Goal: Task Accomplishment & Management: Use online tool/utility

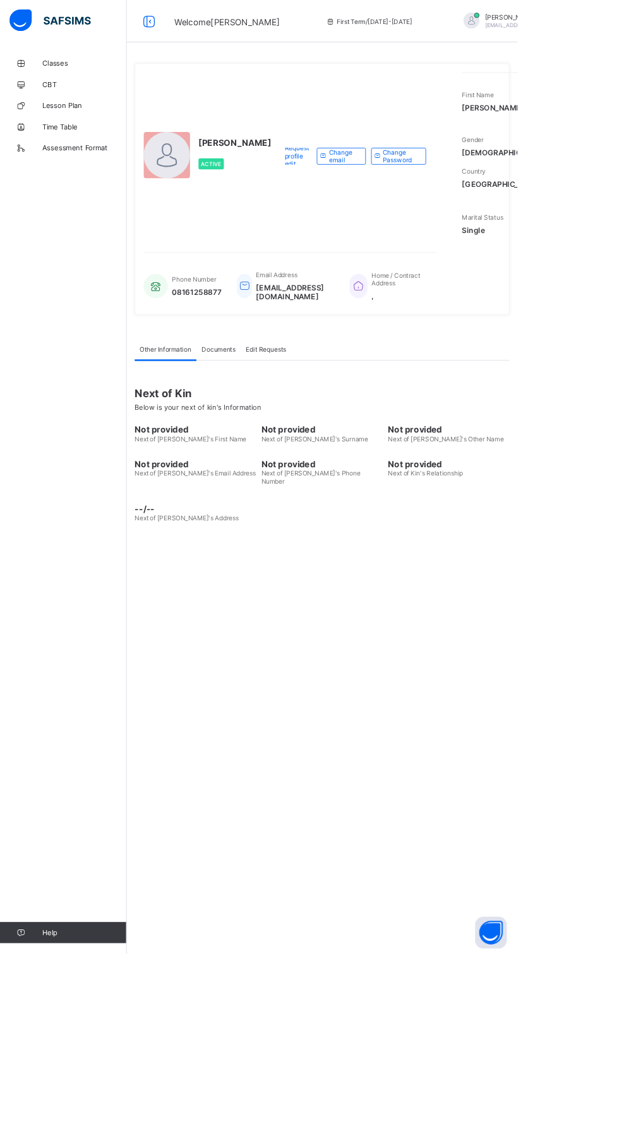
click at [506, 765] on div "[PERSON_NAME] Active Request profile edit Change email Change Password First Na…" at bounding box center [384, 570] width 467 height 1141
click at [476, 811] on div "UWALAKA PATRICK Active Request profile edit Change email Change Password First …" at bounding box center [384, 570] width 467 height 1141
click at [2, 540] on div "Classes CBT Lesson Plan Time Table Assessment Format Help" at bounding box center [75, 595] width 151 height 1090
click at [433, 878] on div "UWALAKA PATRICK Active Request profile edit Change email Change Password First …" at bounding box center [384, 570] width 467 height 1141
click at [426, 745] on div "UWALAKA PATRICK Active Request profile edit Change email Change Password First …" at bounding box center [384, 570] width 467 height 1141
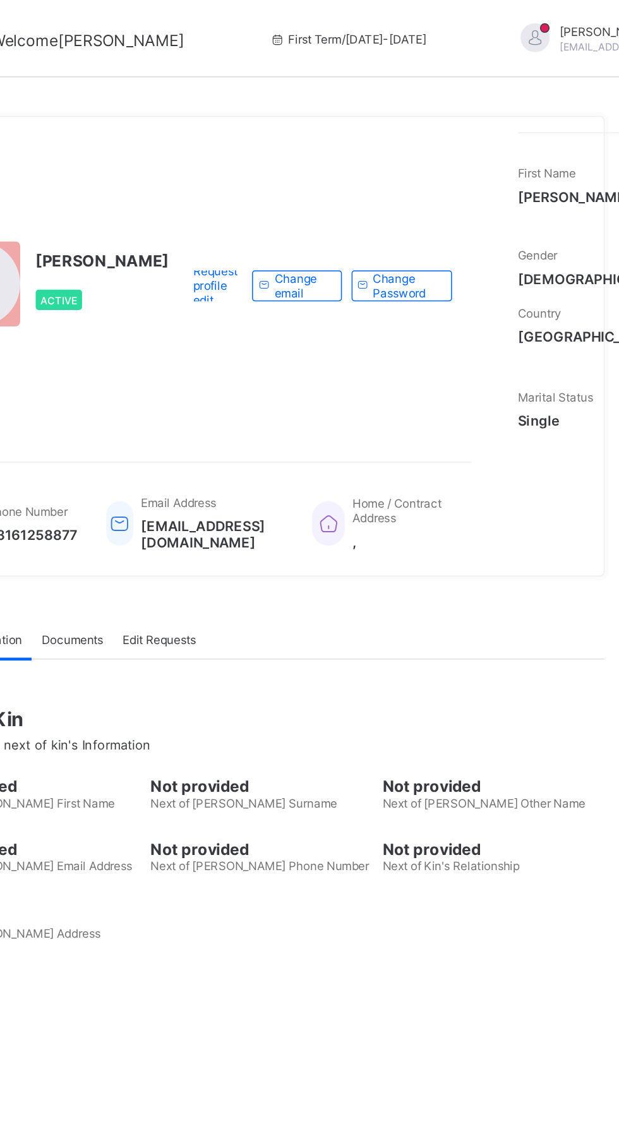
click at [609, 733] on div "UWALAKA PATRICK Active Request profile edit Change email Change Password First …" at bounding box center [384, 570] width 467 height 1141
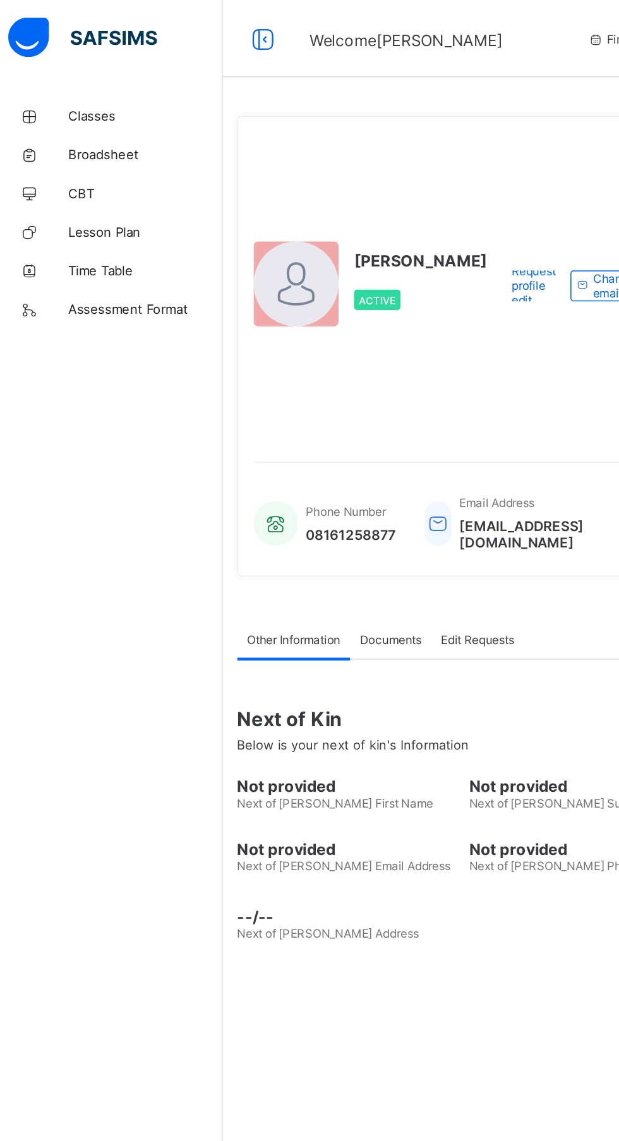
click at [74, 73] on span "Classes" at bounding box center [100, 76] width 101 height 10
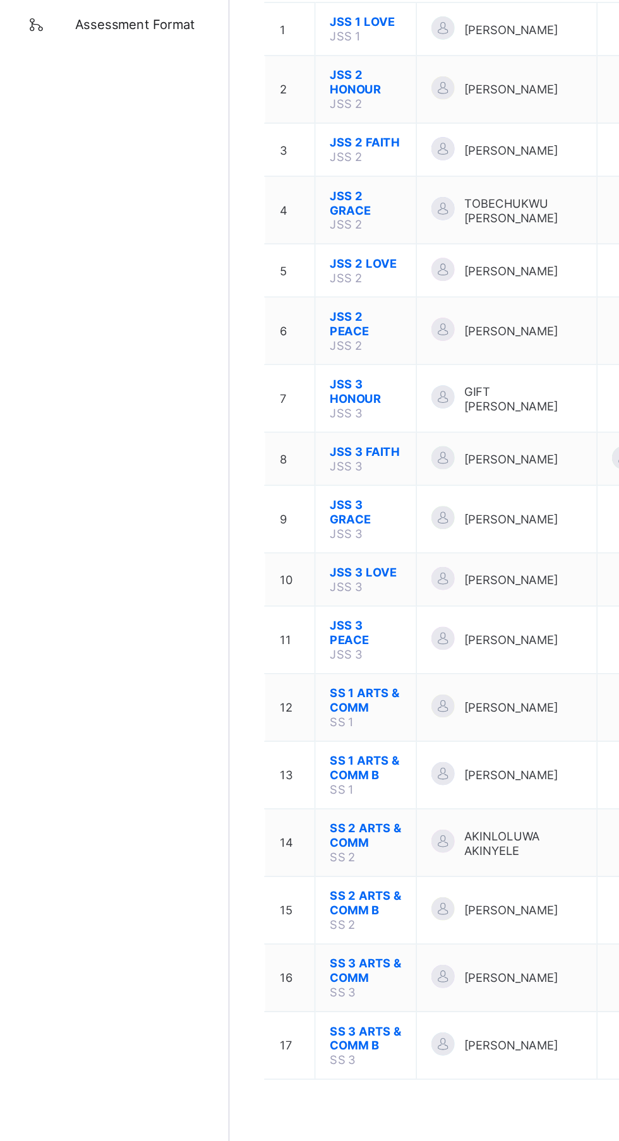
click at [246, 679] on span "SS 1 ARTS & COMM B" at bounding box center [240, 688] width 47 height 19
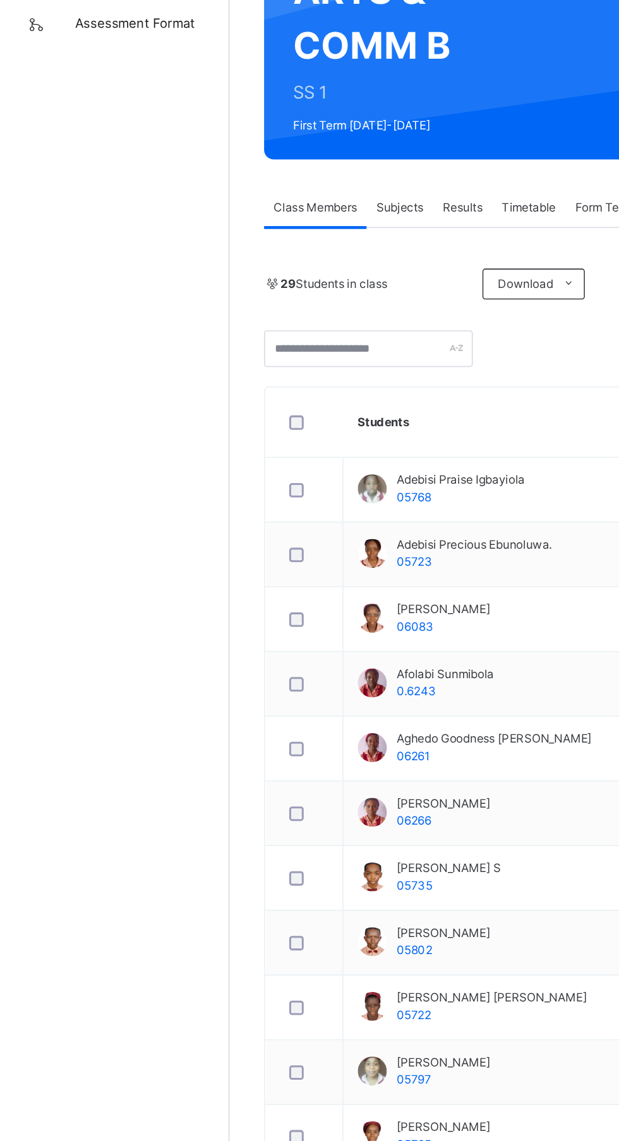
click at [275, 314] on div "Subjects" at bounding box center [263, 321] width 44 height 25
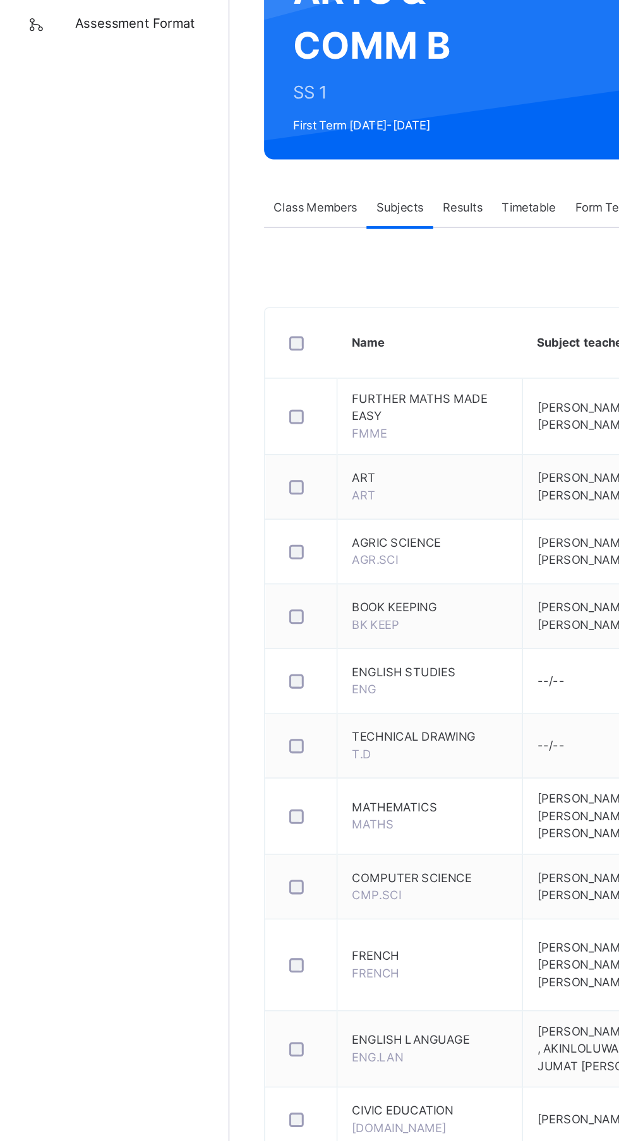
click at [251, 815] on span "FRENCH" at bounding box center [283, 810] width 102 height 11
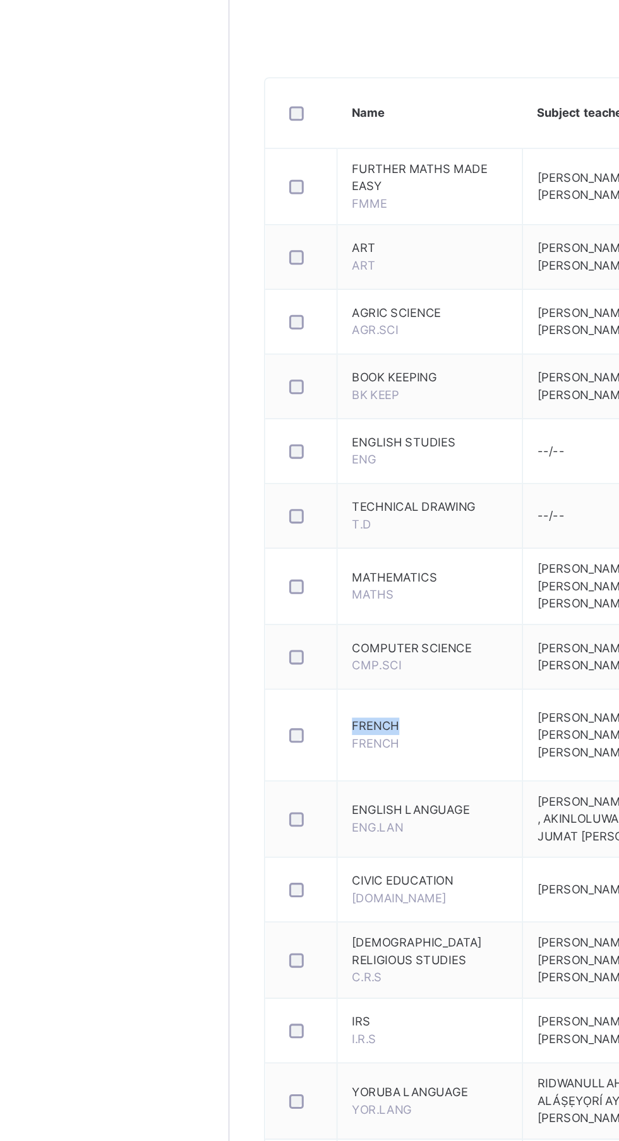
click at [251, 827] on span "FRENCH" at bounding box center [247, 821] width 31 height 9
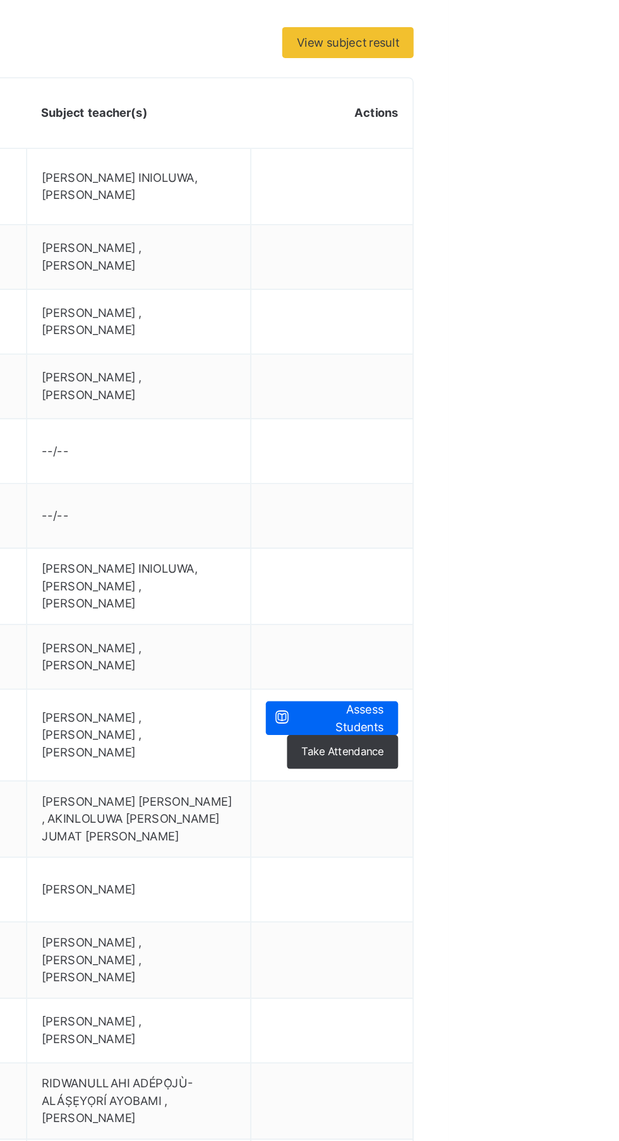
click at [572, 809] on span "Assess Students" at bounding box center [548, 806] width 56 height 23
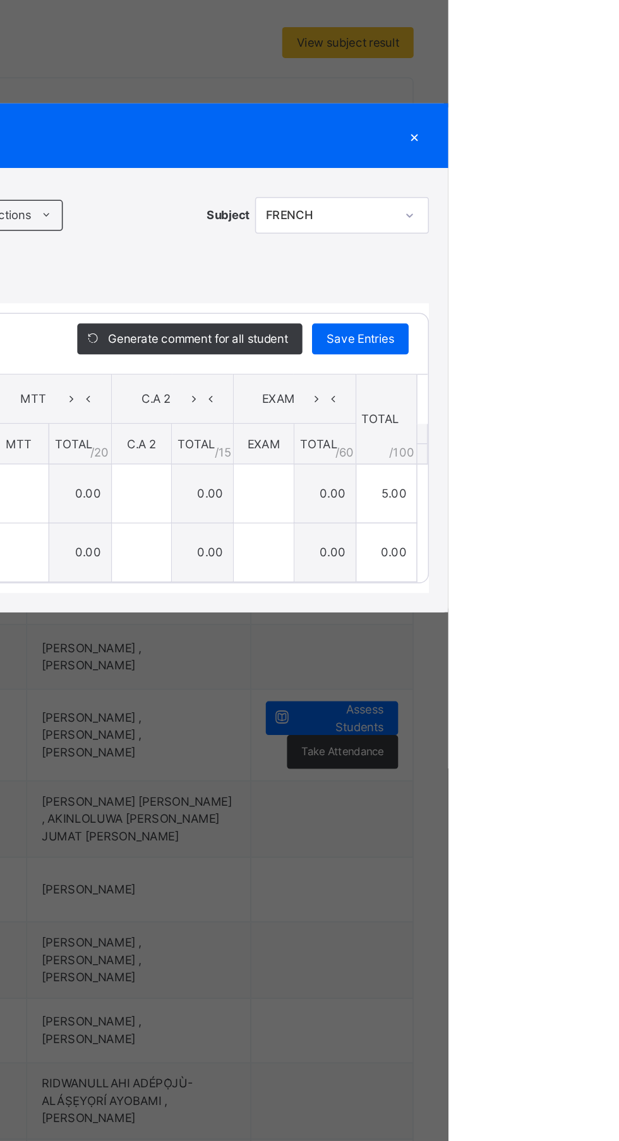
type input "*"
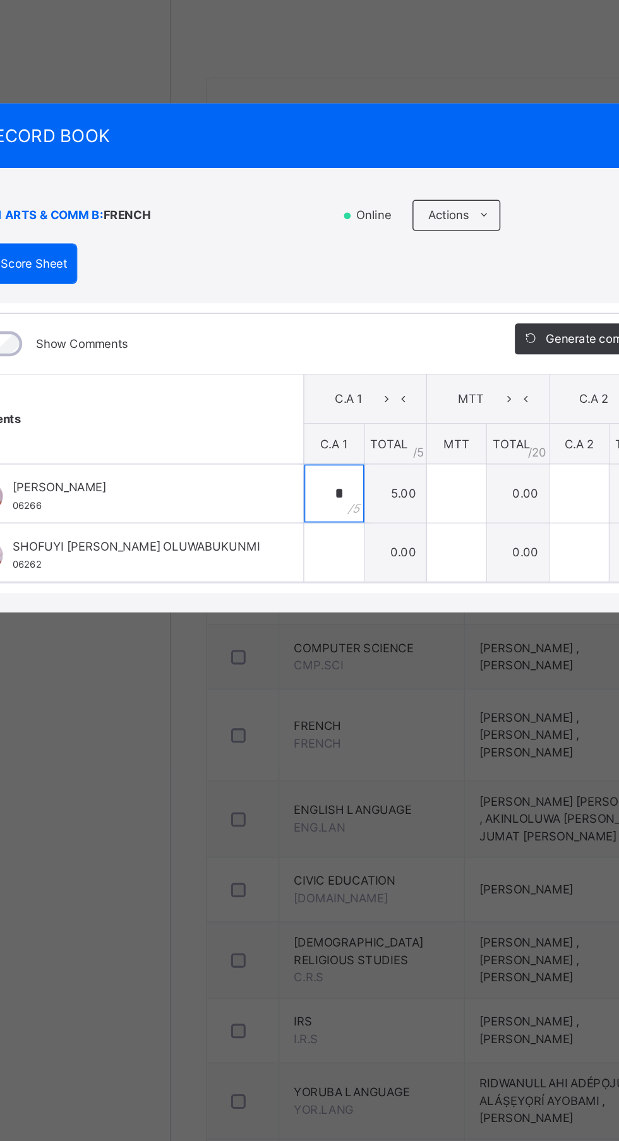
click at [278, 678] on div "*" at bounding box center [258, 659] width 39 height 38
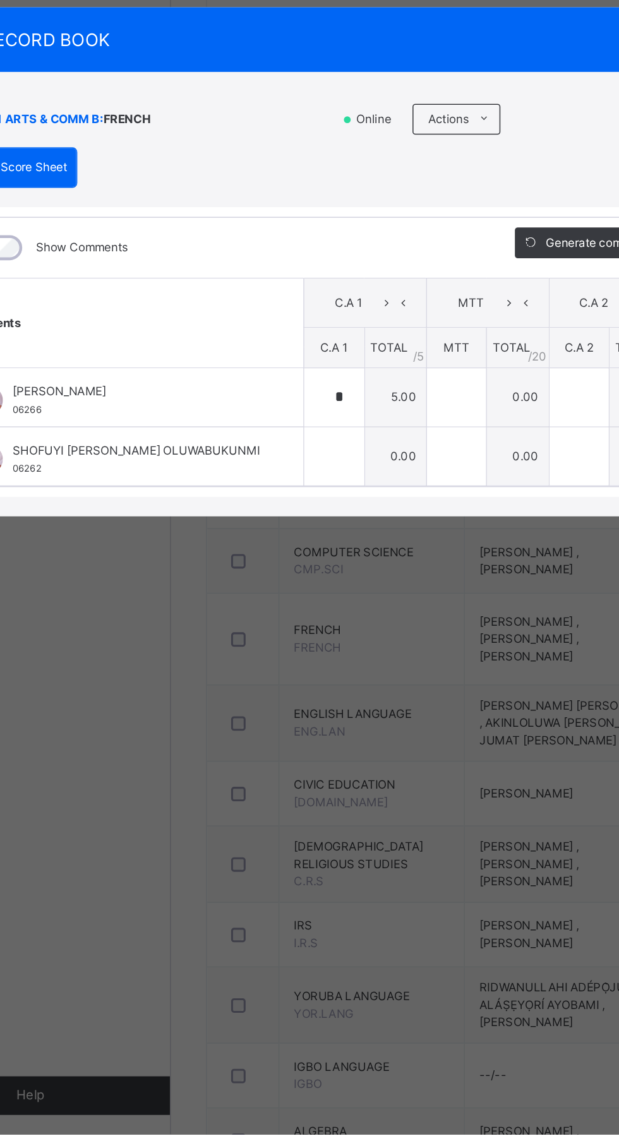
click at [314, 858] on div "RECORD BOOK × SS 1 ARTS & COMM B : FRENCH Online Actions Download Empty Score S…" at bounding box center [309, 570] width 619 height 1141
click at [278, 678] on input "*" at bounding box center [258, 659] width 39 height 38
click at [273, 595] on div "Back / SS 1 ARTS & COMM B SS 1 ARTS & COMM B SS 1 First Term 2025-2026 Class Me…" at bounding box center [384, 956] width 467 height 1912
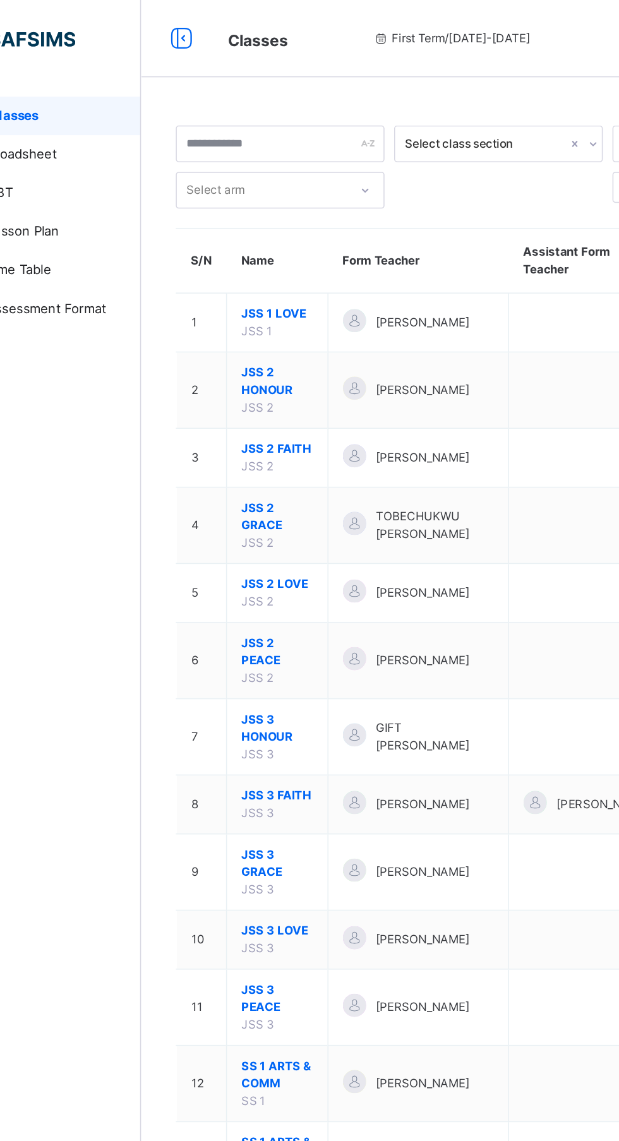
click at [232, 700] on span "SS 1 ARTS & COMM" at bounding box center [240, 702] width 47 height 23
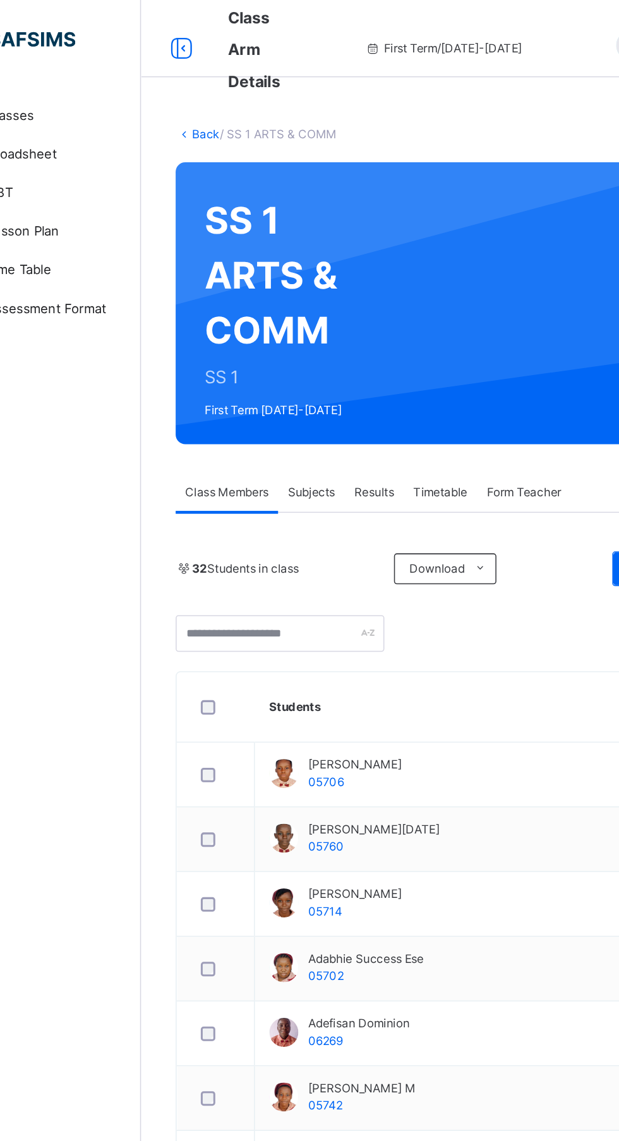
click at [270, 321] on span "Subjects" at bounding box center [262, 321] width 31 height 11
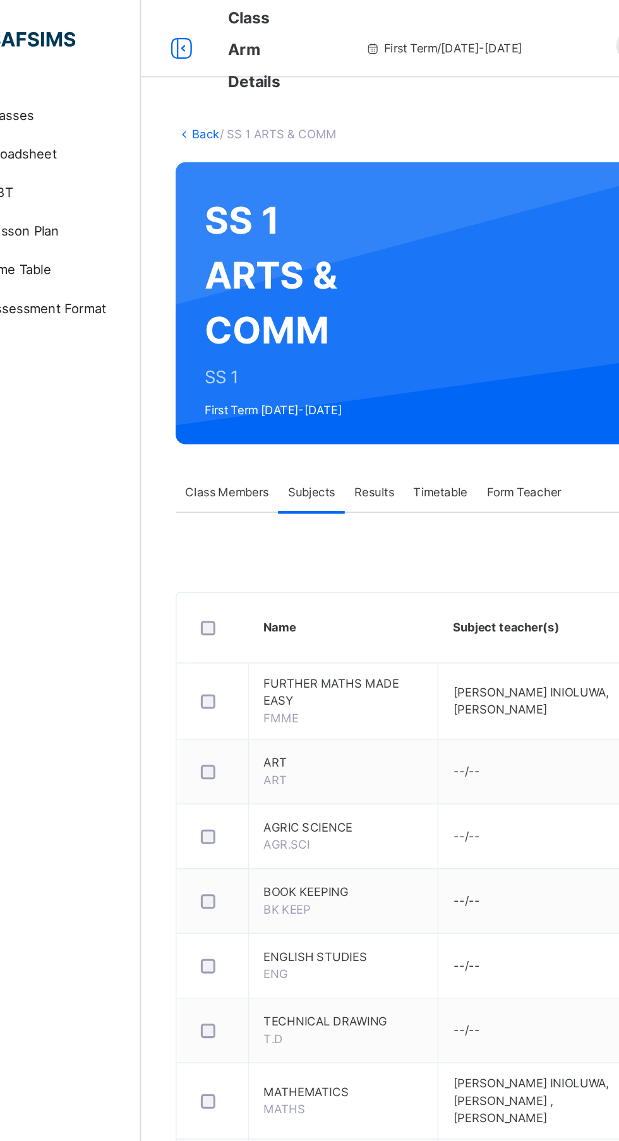
click at [252, 817] on span "FRENCH" at bounding box center [284, 810] width 104 height 11
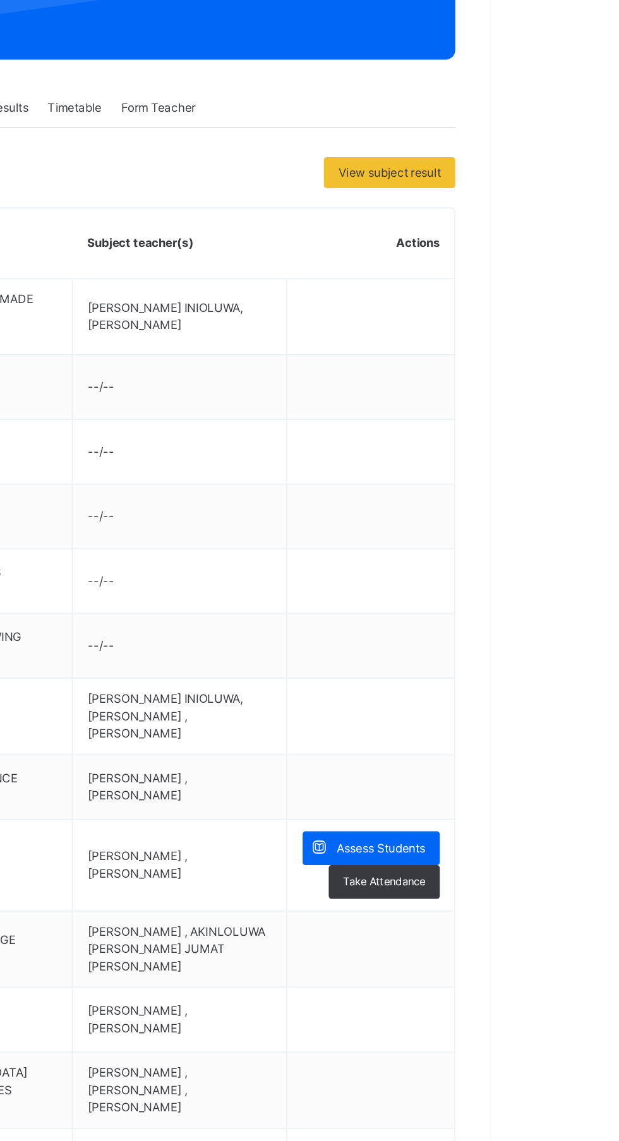
click at [569, 810] on span "Assess Students" at bounding box center [547, 805] width 58 height 11
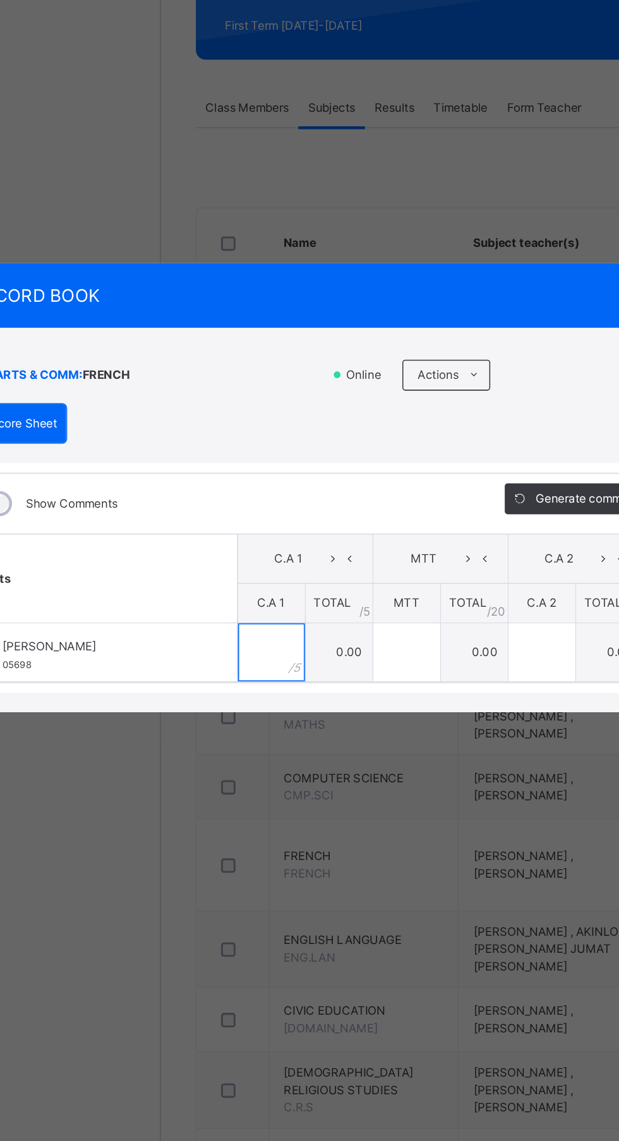
click at [246, 697] on input "text" at bounding box center [224, 678] width 44 height 38
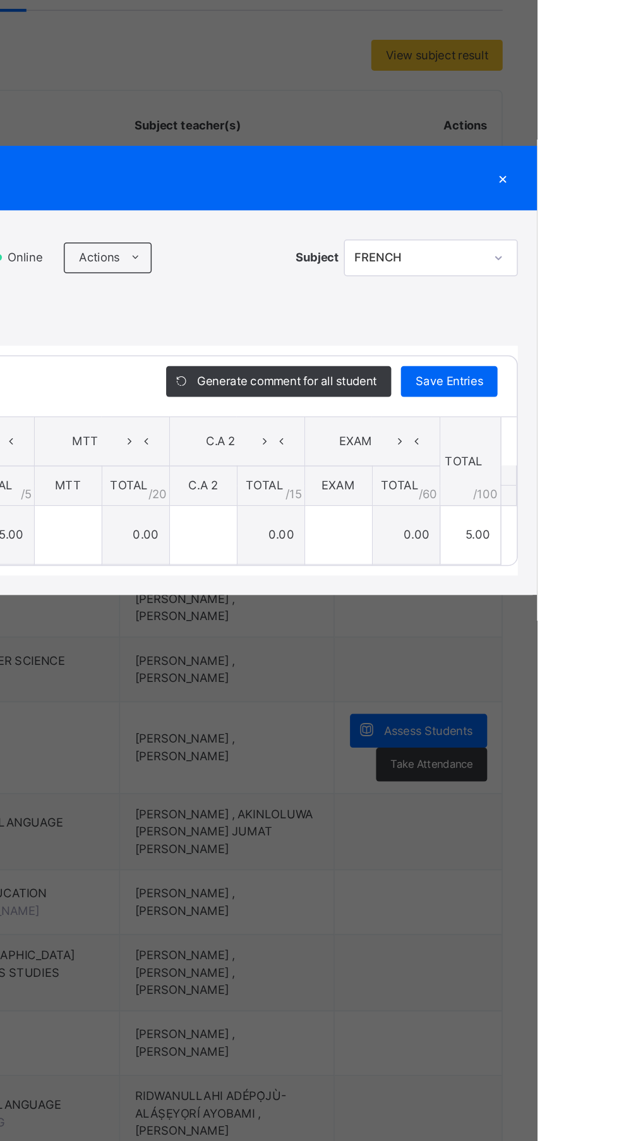
type input "*"
click at [593, 588] on div "Save Entries" at bounding box center [561, 577] width 63 height 20
type input "*"
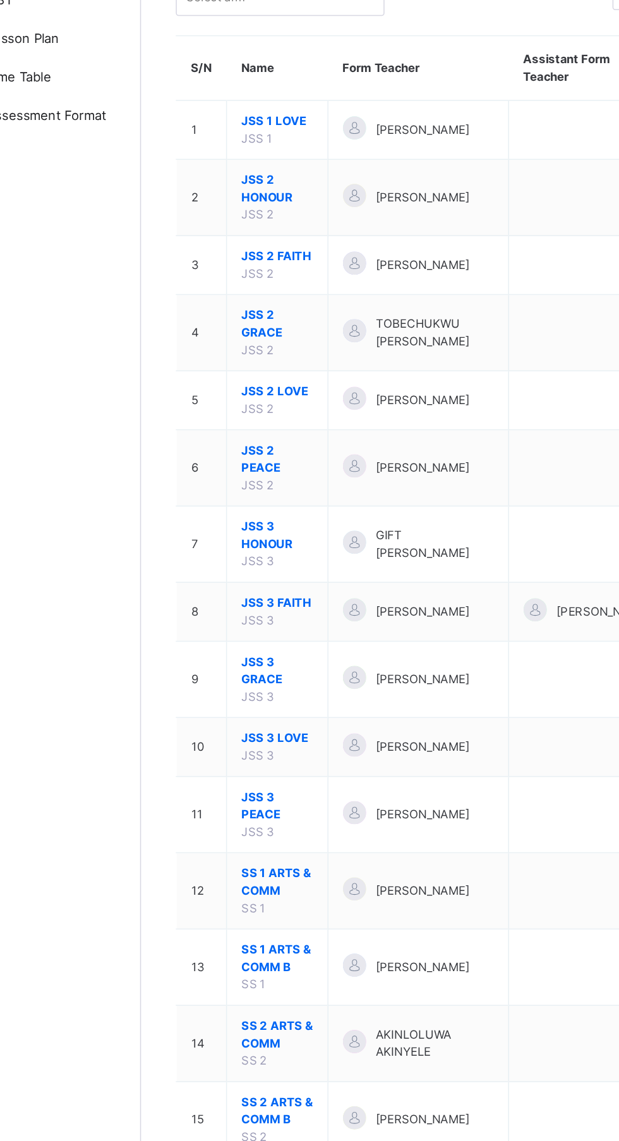
click at [233, 696] on span "SS 1 ARTS & COMM" at bounding box center [240, 702] width 47 height 23
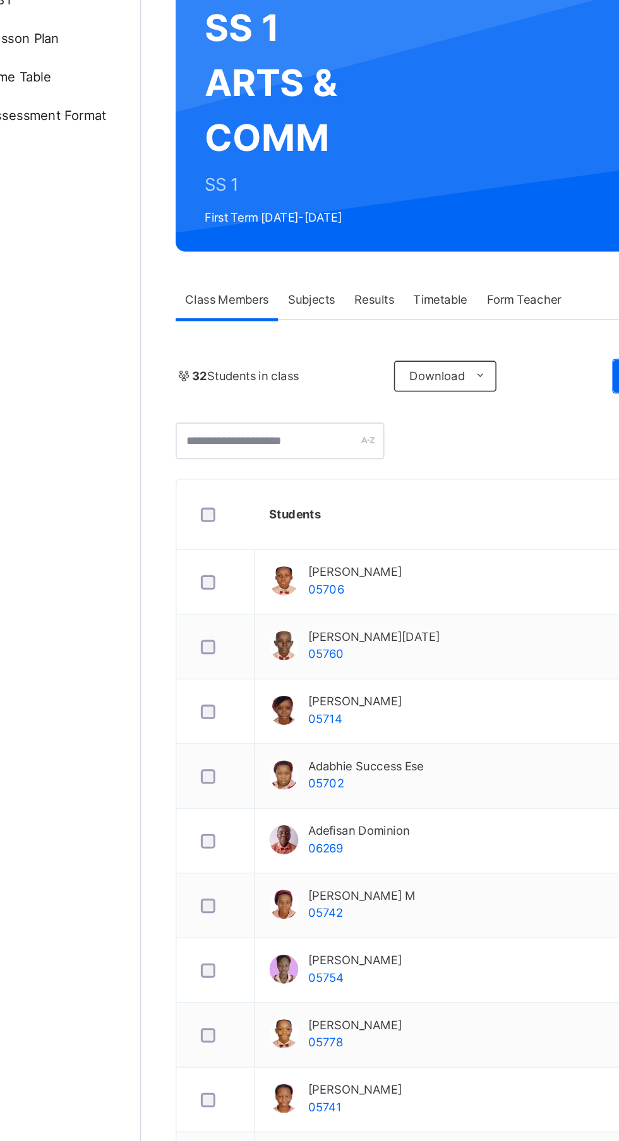
click at [278, 312] on div "Subjects" at bounding box center [263, 321] width 44 height 25
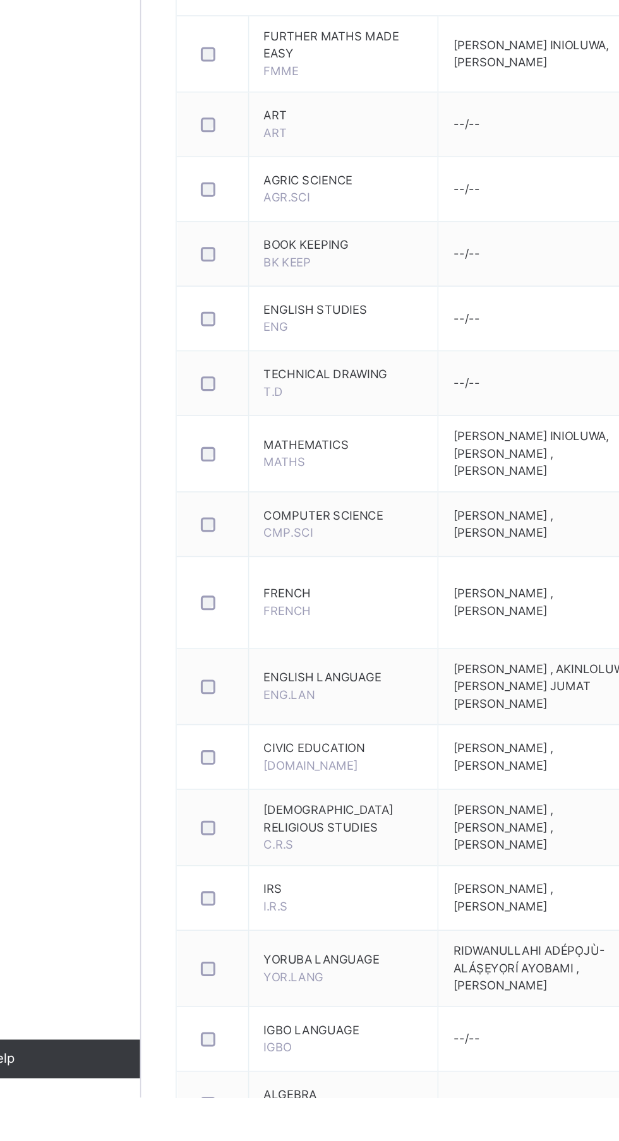
click at [247, 817] on span "FRENCH" at bounding box center [284, 810] width 104 height 11
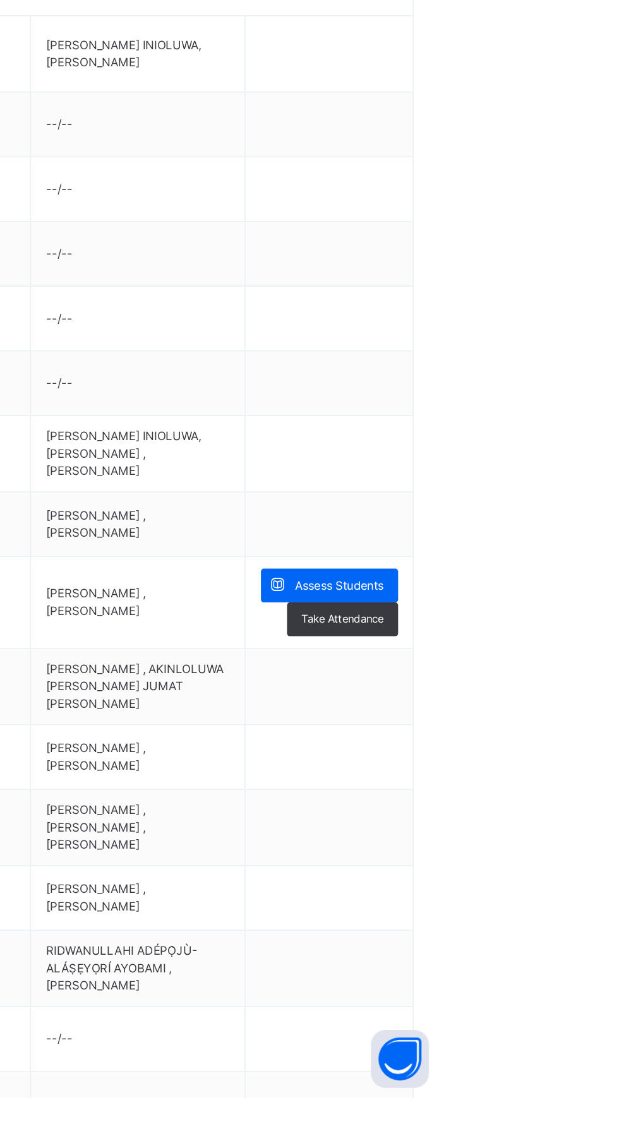
click at [563, 807] on div "Assess Students" at bounding box center [541, 806] width 90 height 22
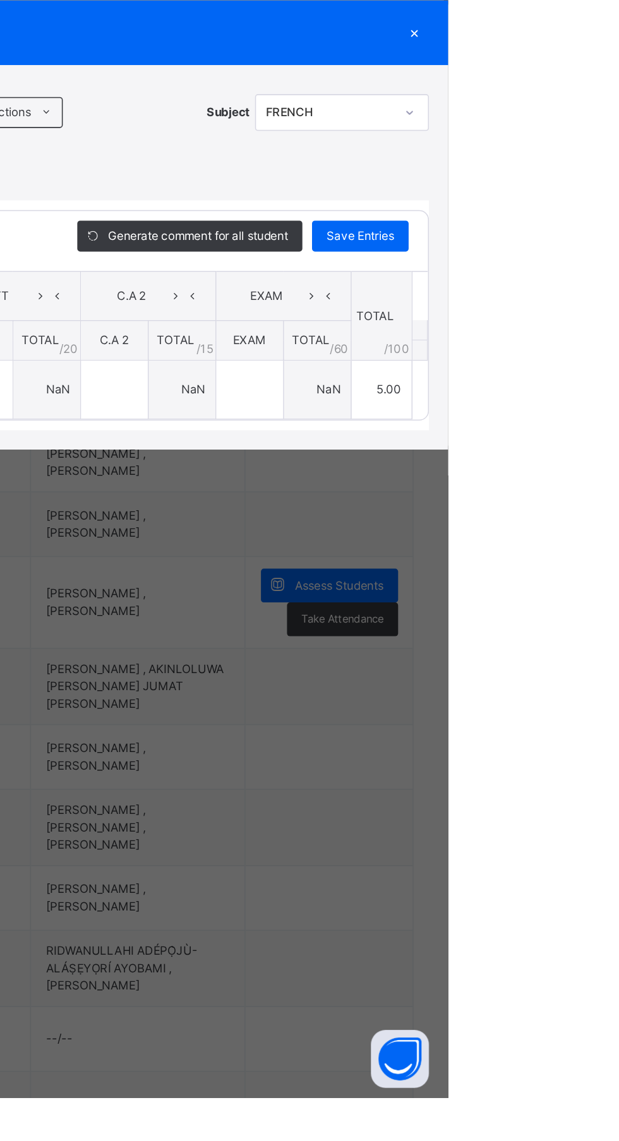
type input "*"
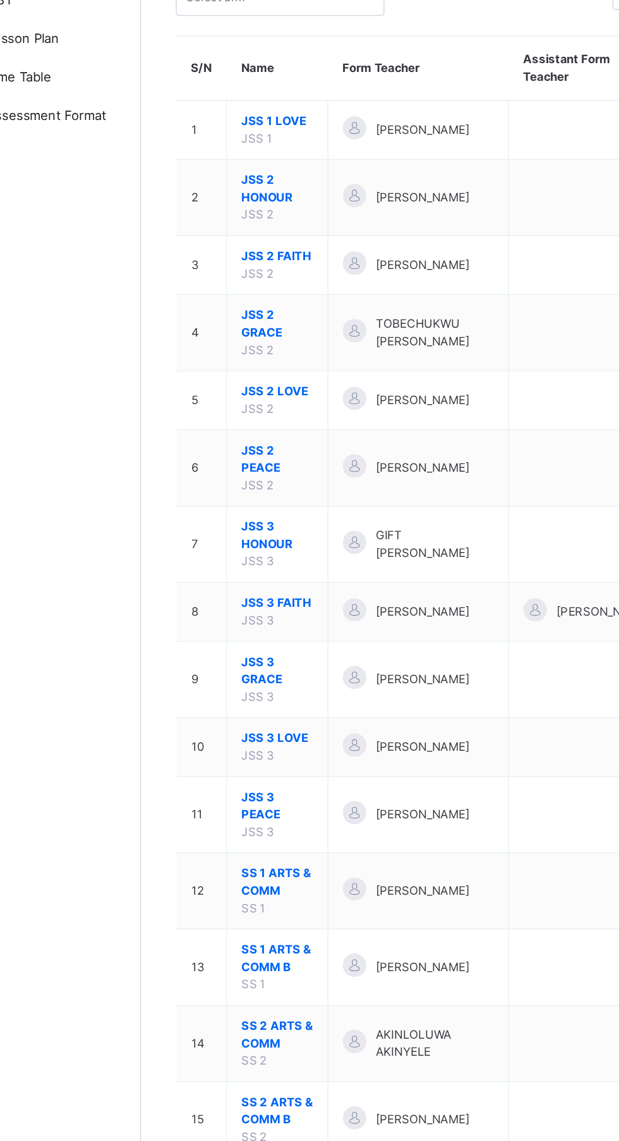
click at [245, 746] on span "SS 1 ARTS & COMM B" at bounding box center [240, 752] width 47 height 23
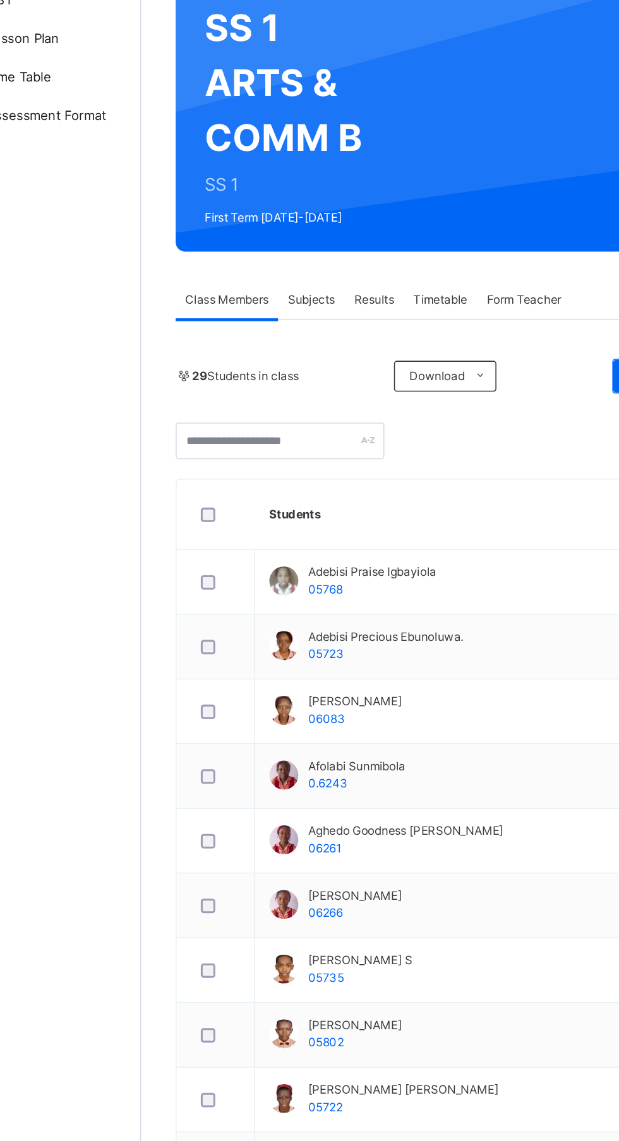
click at [263, 317] on span "Subjects" at bounding box center [262, 321] width 31 height 11
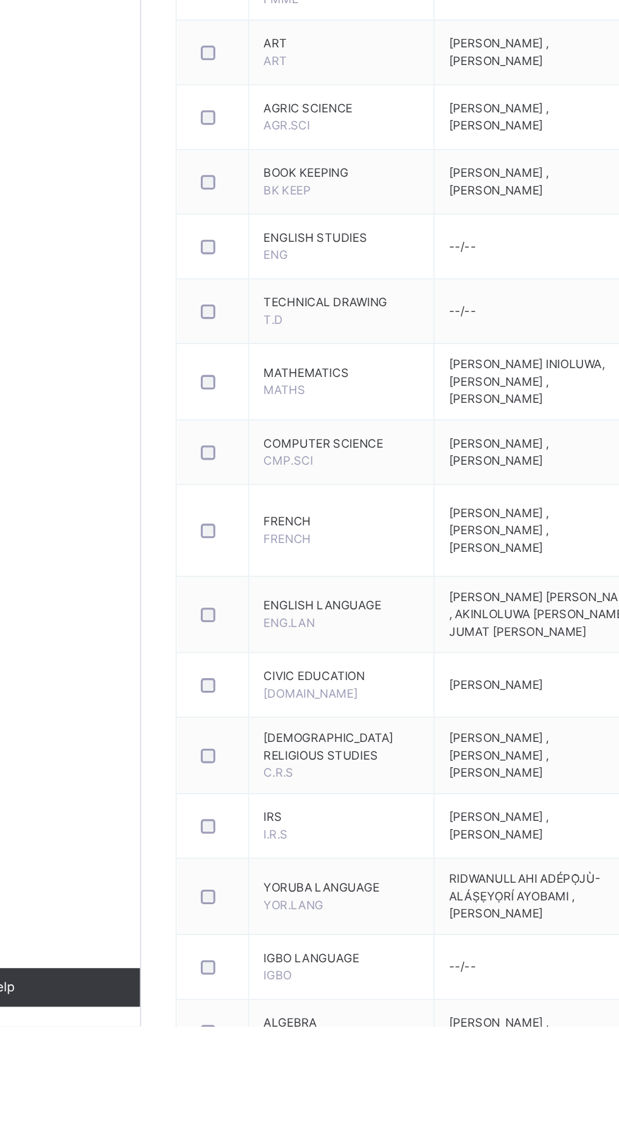
click at [247, 817] on span "FRENCH" at bounding box center [283, 810] width 102 height 11
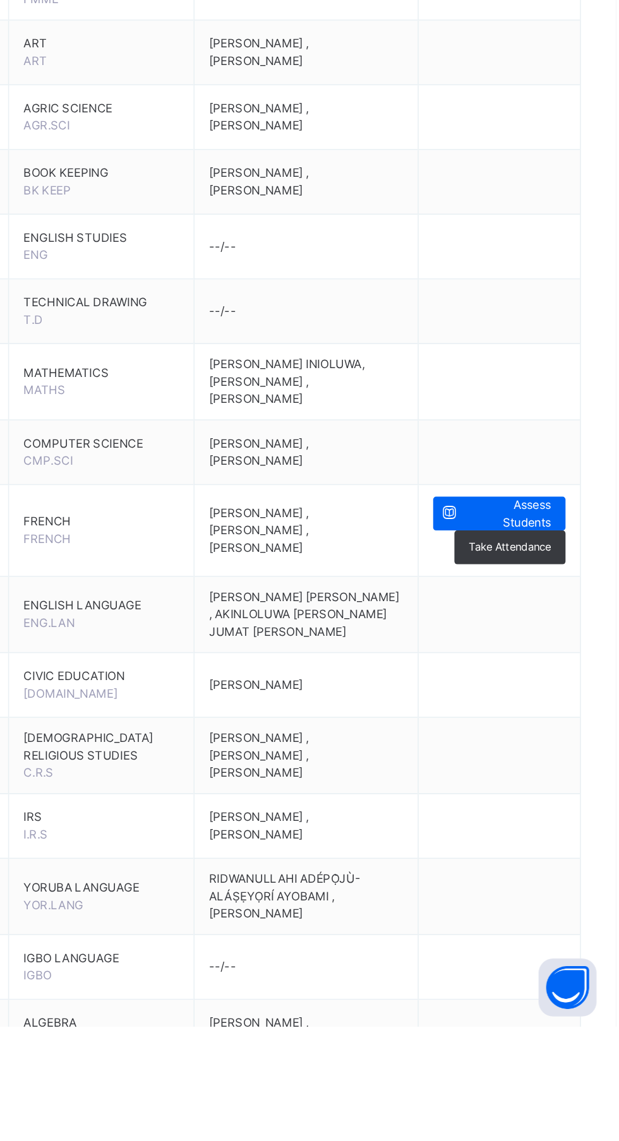
click at [566, 807] on span "Assess Students" at bounding box center [548, 806] width 56 height 23
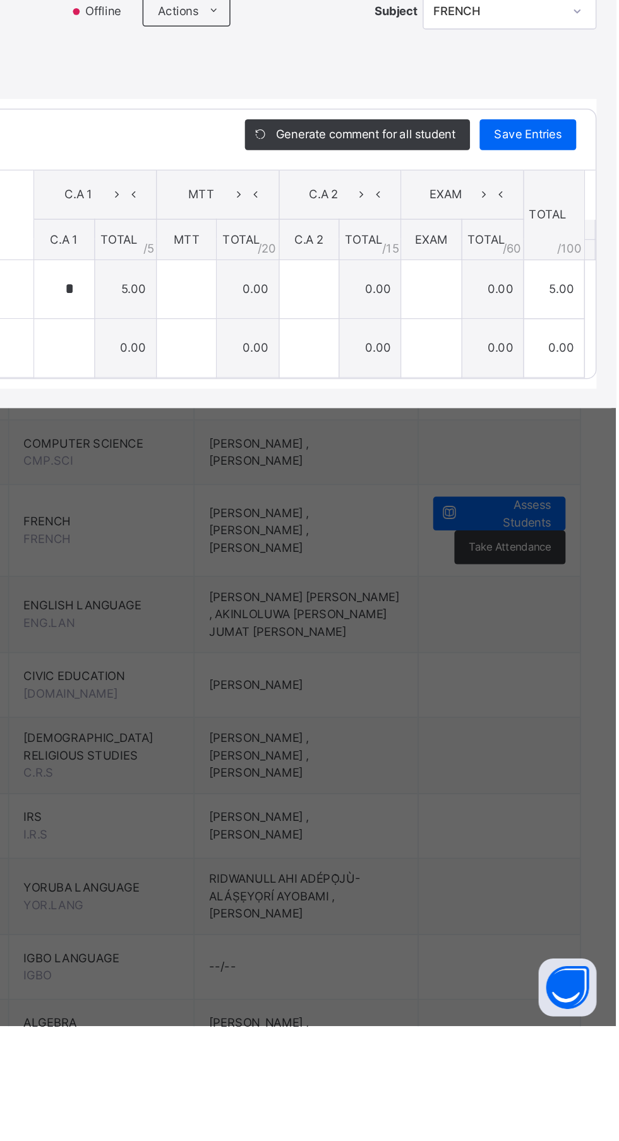
type input "*"
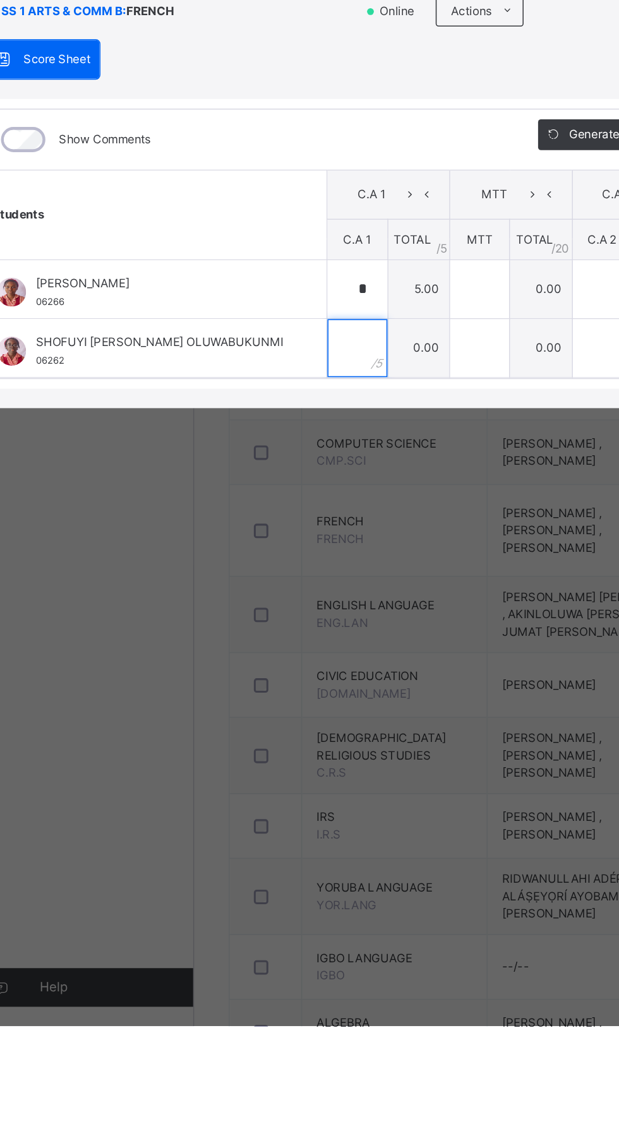
click at [278, 716] on input "text" at bounding box center [258, 698] width 39 height 38
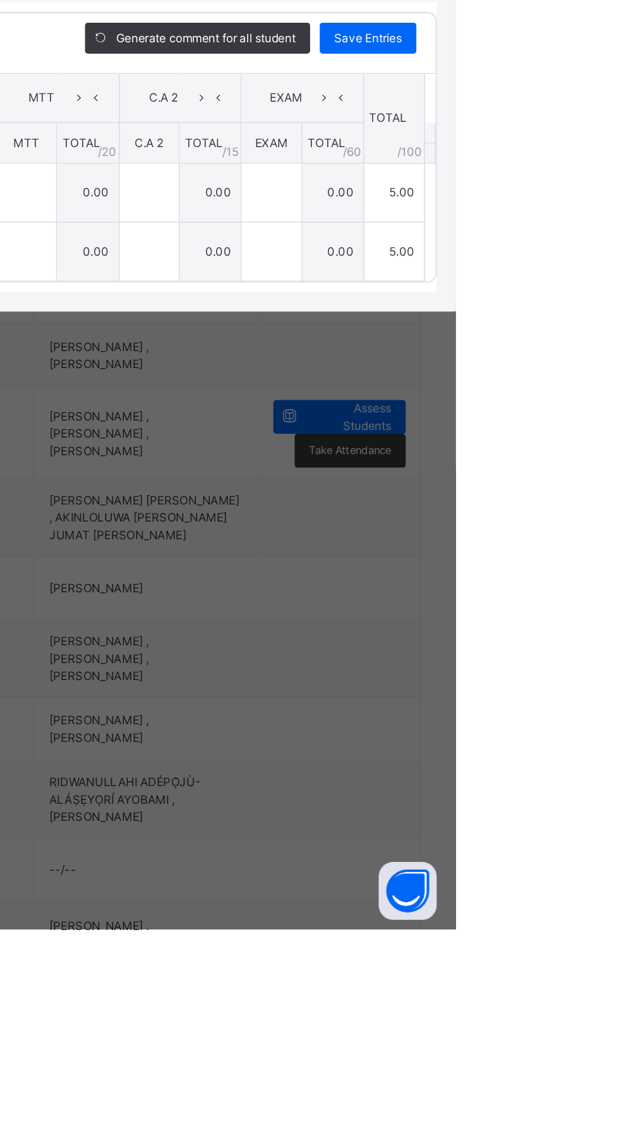
type input "*"
click at [583, 564] on span "Save Entries" at bounding box center [561, 557] width 44 height 11
type input "*"
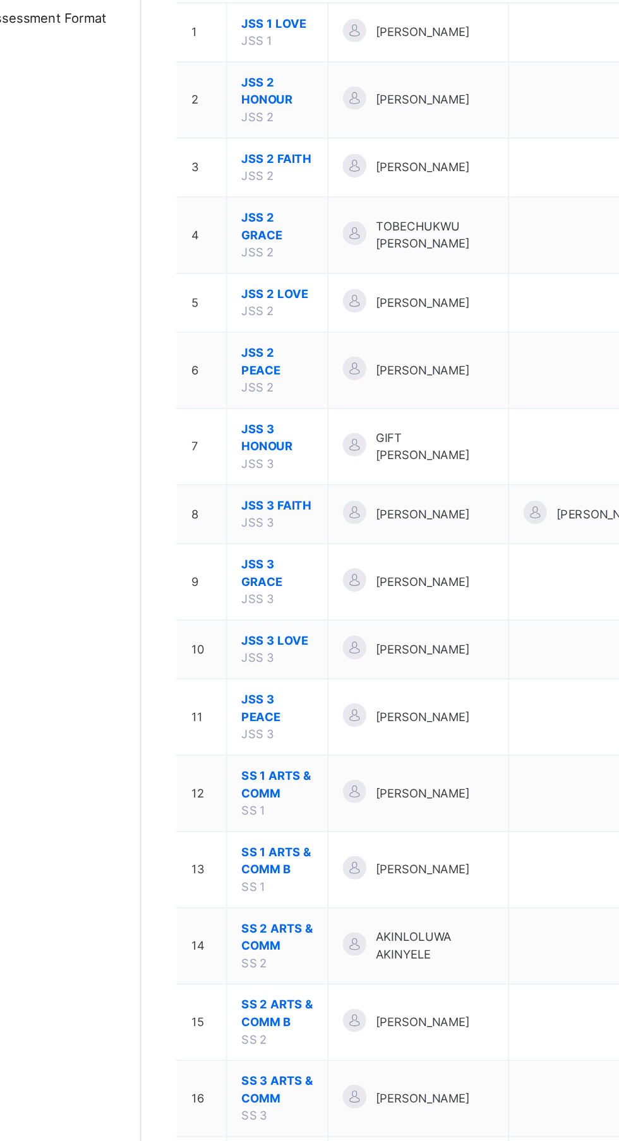
click at [246, 805] on span "SS 2 ARTS & COMM" at bounding box center [240, 802] width 47 height 23
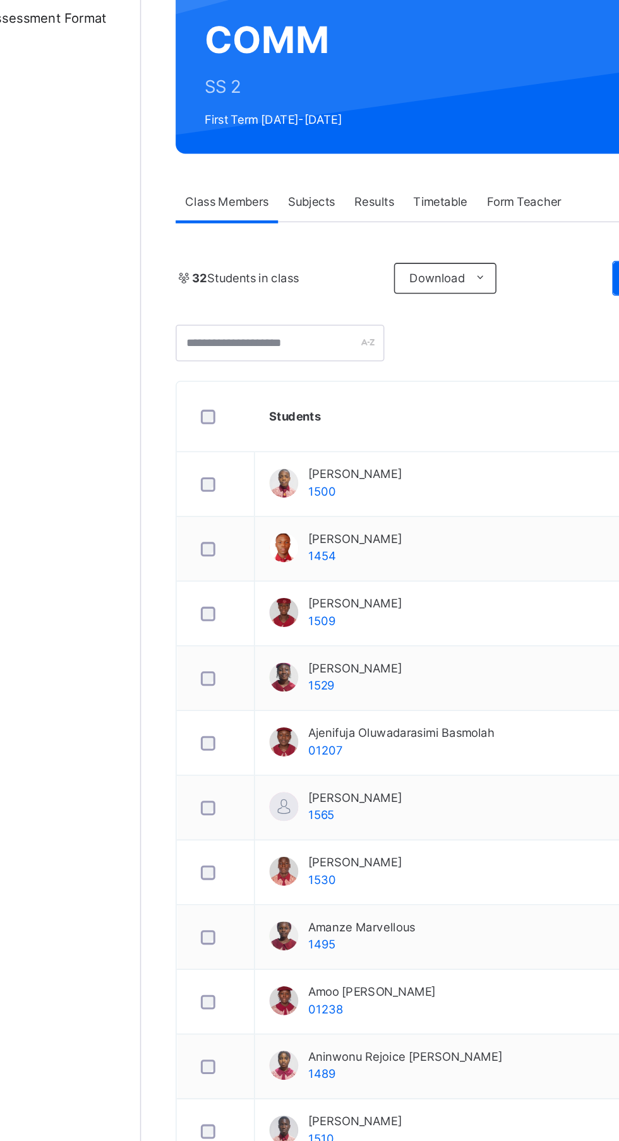
click at [261, 310] on div "Subjects" at bounding box center [263, 321] width 44 height 25
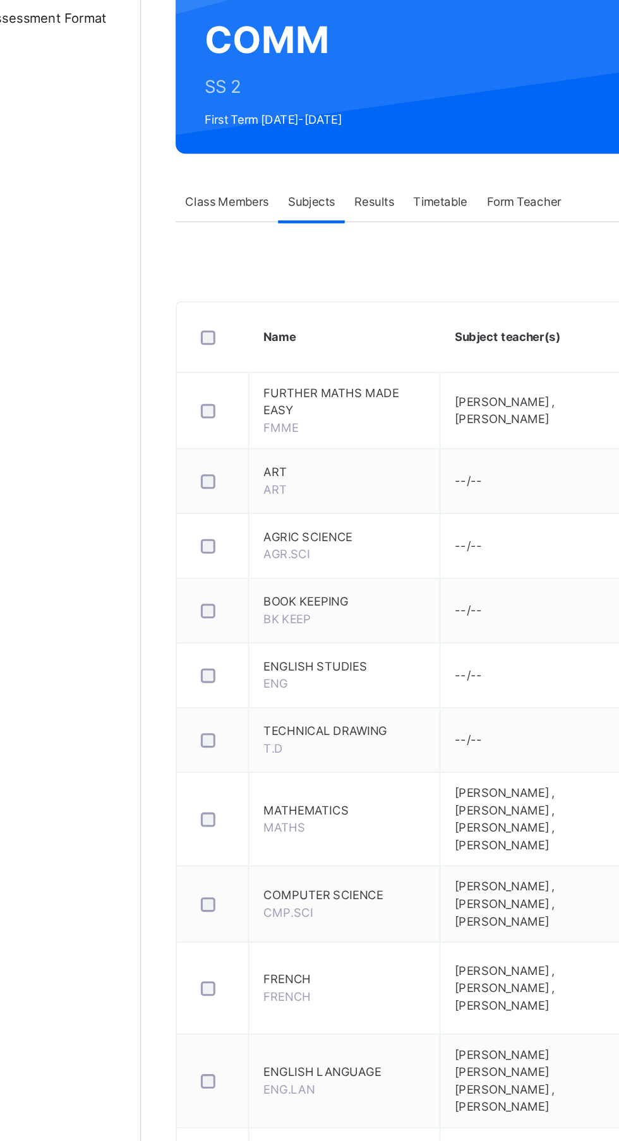
click at [257, 824] on span "FRENCH" at bounding box center [284, 829] width 105 height 11
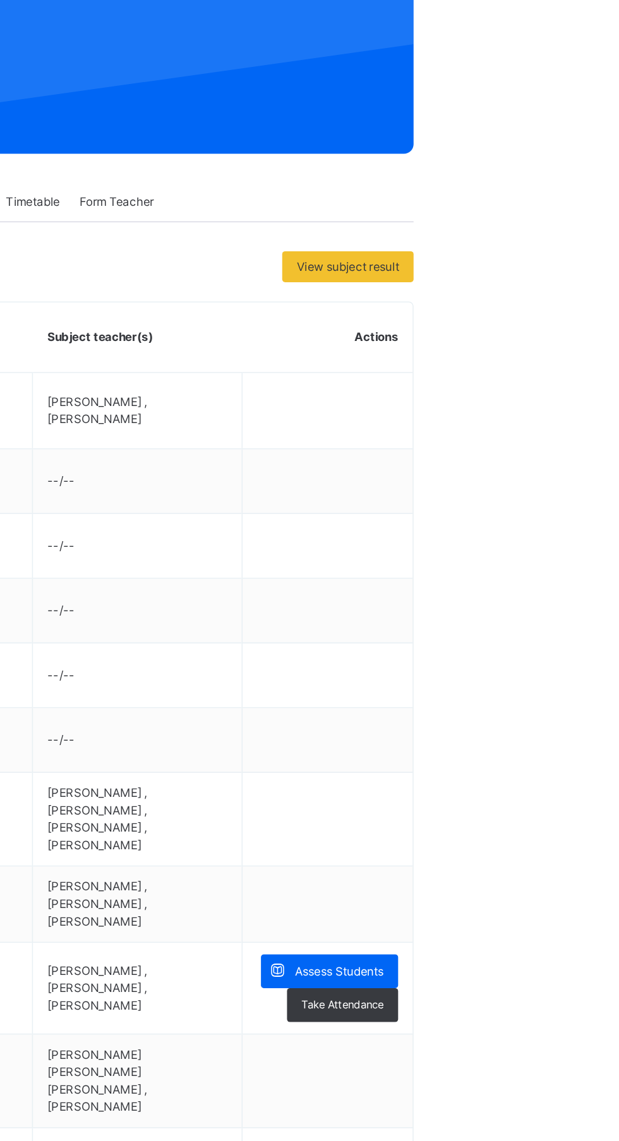
click at [560, 820] on span "Assess Students" at bounding box center [547, 824] width 58 height 11
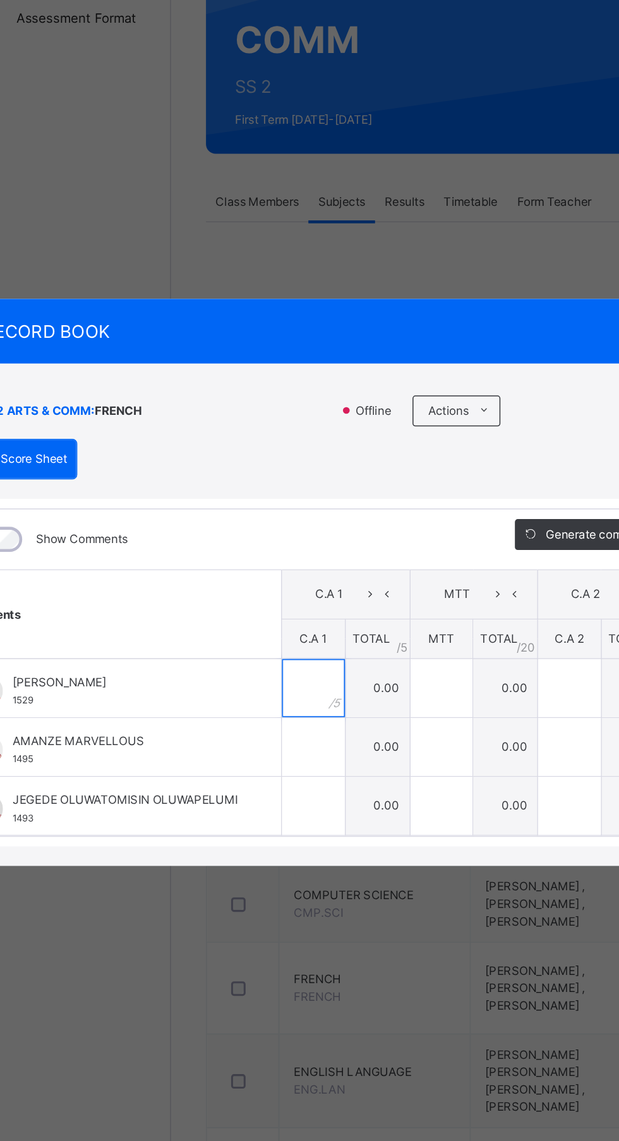
click at [265, 658] on input "text" at bounding box center [244, 639] width 41 height 38
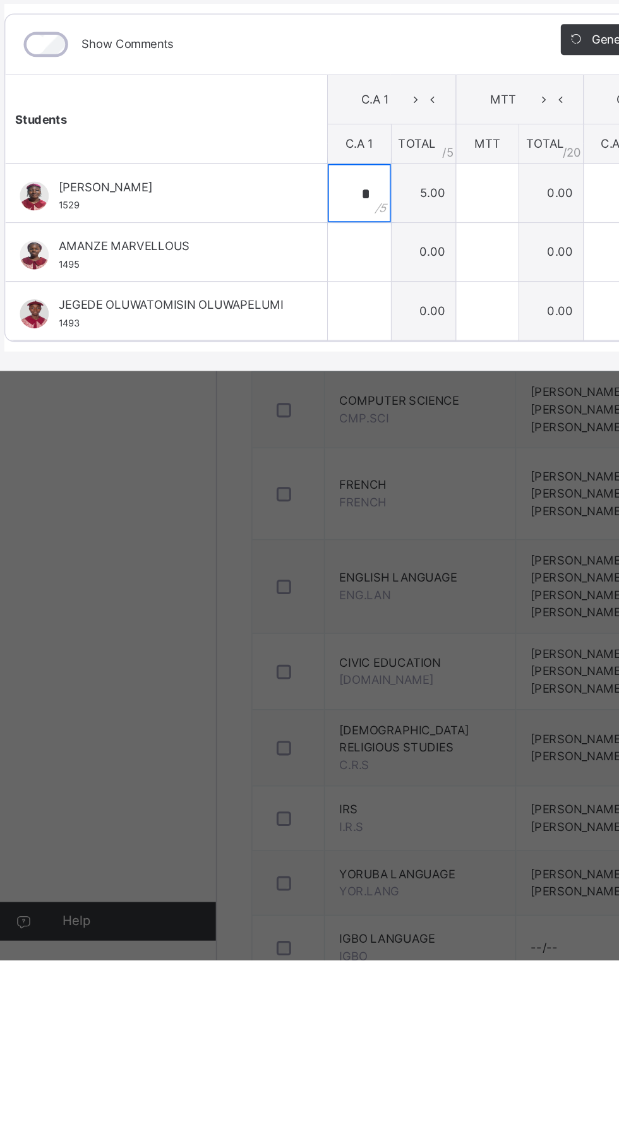
type input "*"
click at [265, 697] on input "text" at bounding box center [244, 678] width 41 height 38
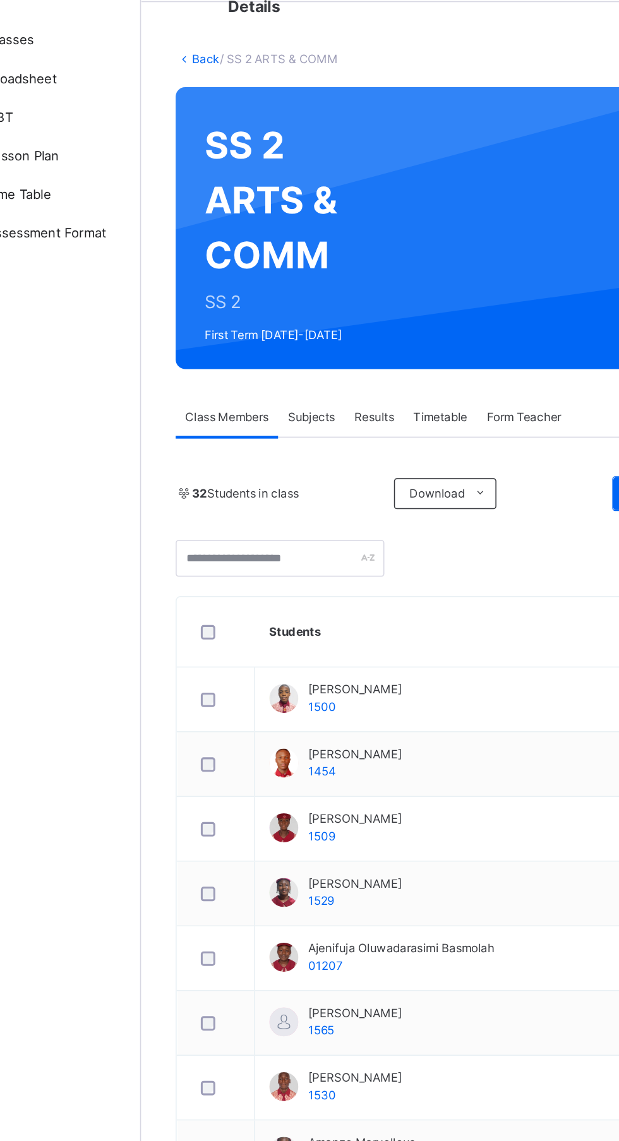
click at [276, 321] on span "Subjects" at bounding box center [262, 321] width 31 height 11
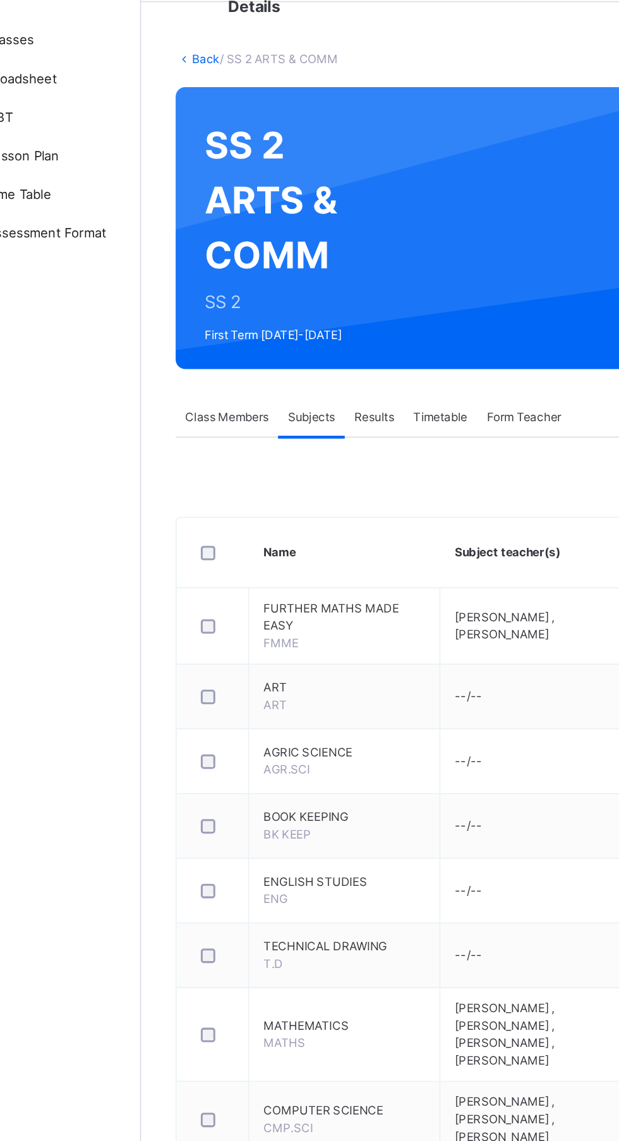
scroll to position [208, 0]
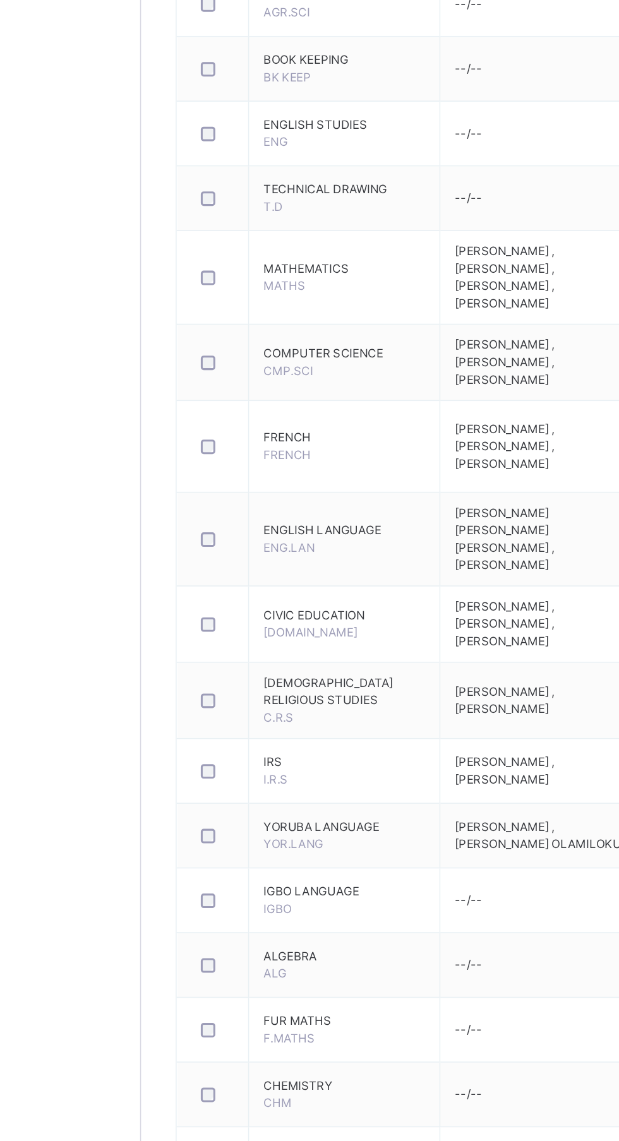
click at [257, 619] on span "FRENCH" at bounding box center [284, 621] width 105 height 11
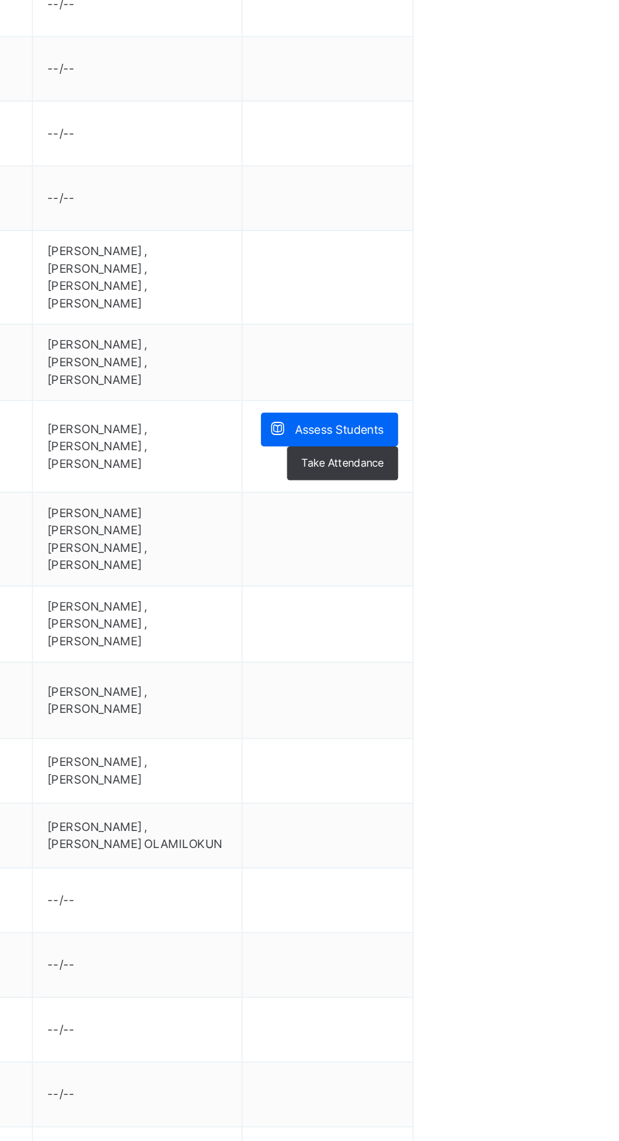
click at [579, 608] on div "Assess Students" at bounding box center [541, 616] width 90 height 22
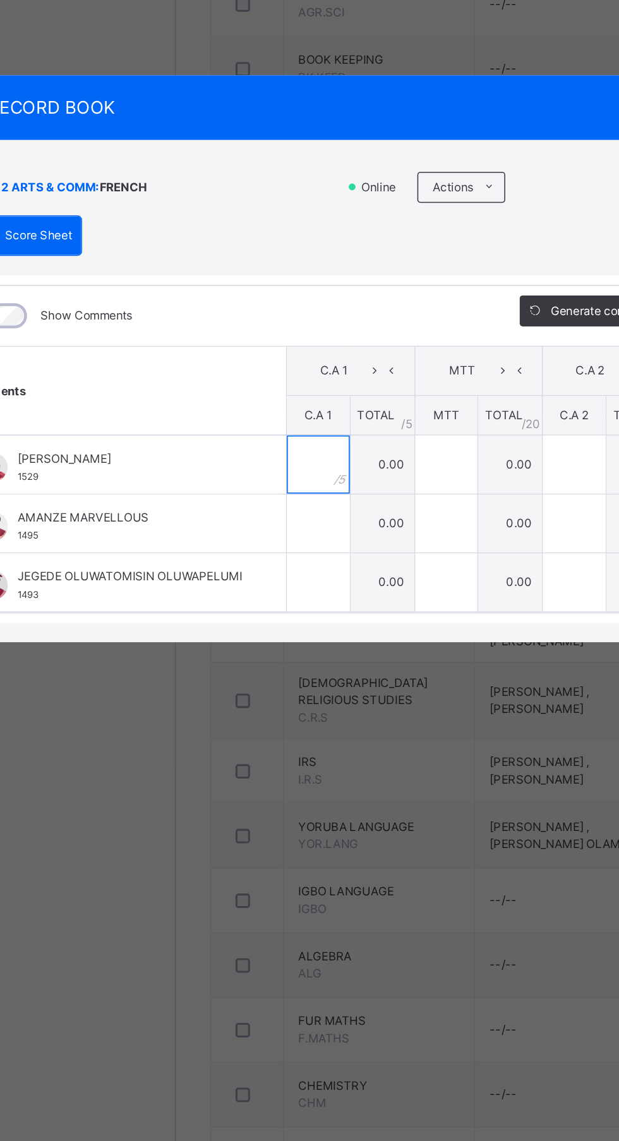
click at [265, 658] on input "text" at bounding box center [244, 639] width 41 height 38
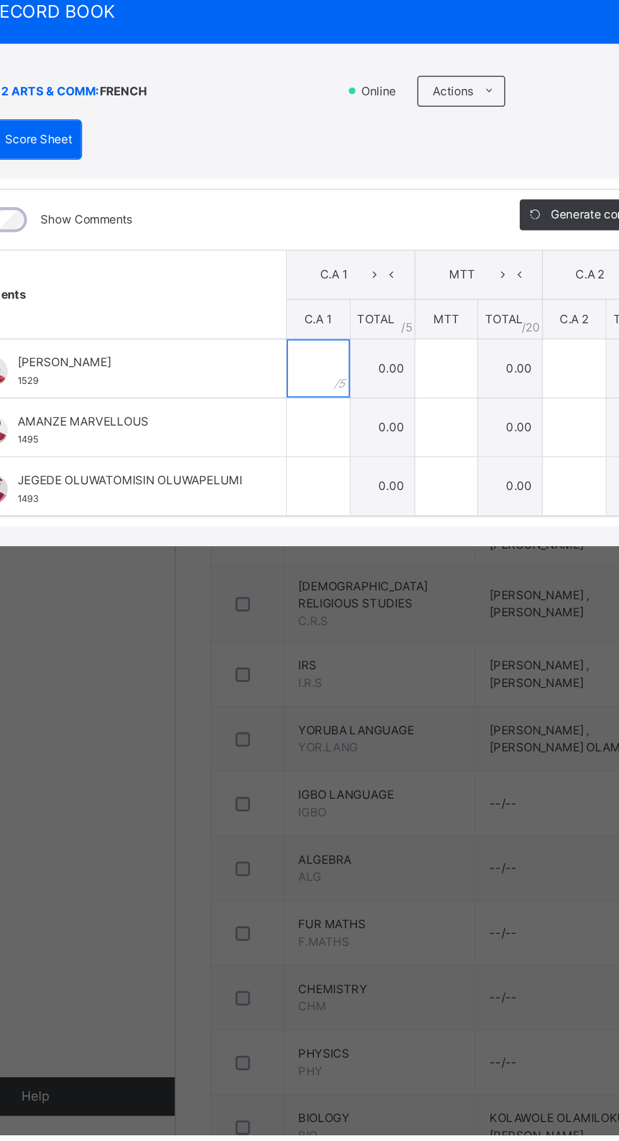
click at [265, 658] on input "text" at bounding box center [244, 639] width 41 height 38
type input "*"
click at [265, 697] on input "text" at bounding box center [244, 678] width 41 height 38
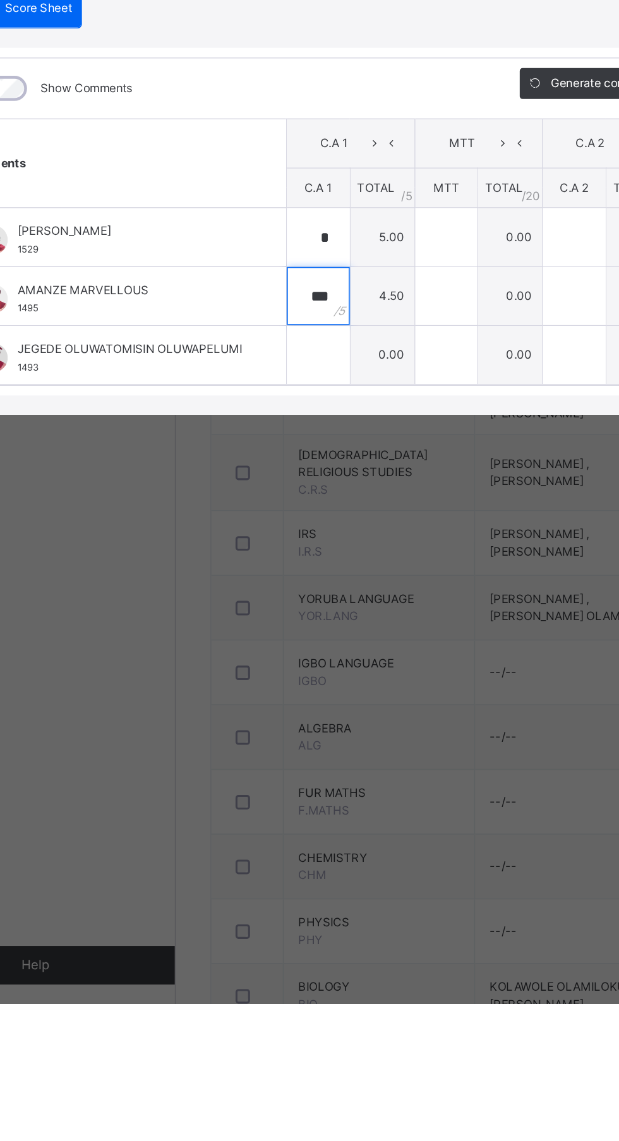
type input "***"
click at [265, 735] on div at bounding box center [244, 716] width 41 height 38
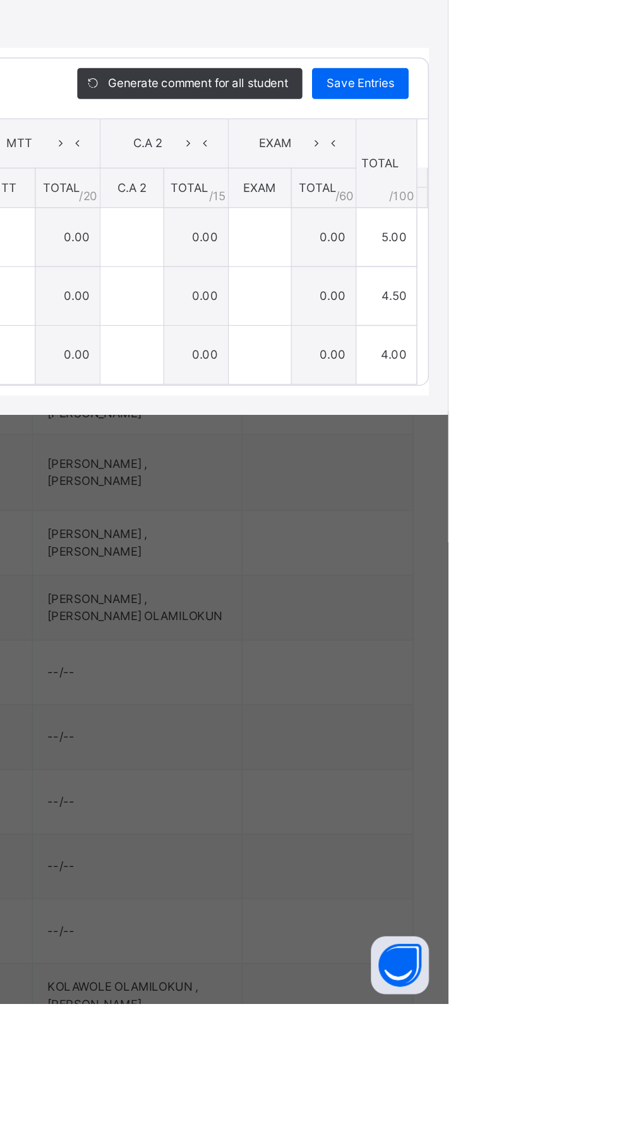
type input "*"
click at [583, 545] on span "Save Entries" at bounding box center [561, 538] width 44 height 11
type input "*"
type input "***"
type input "*"
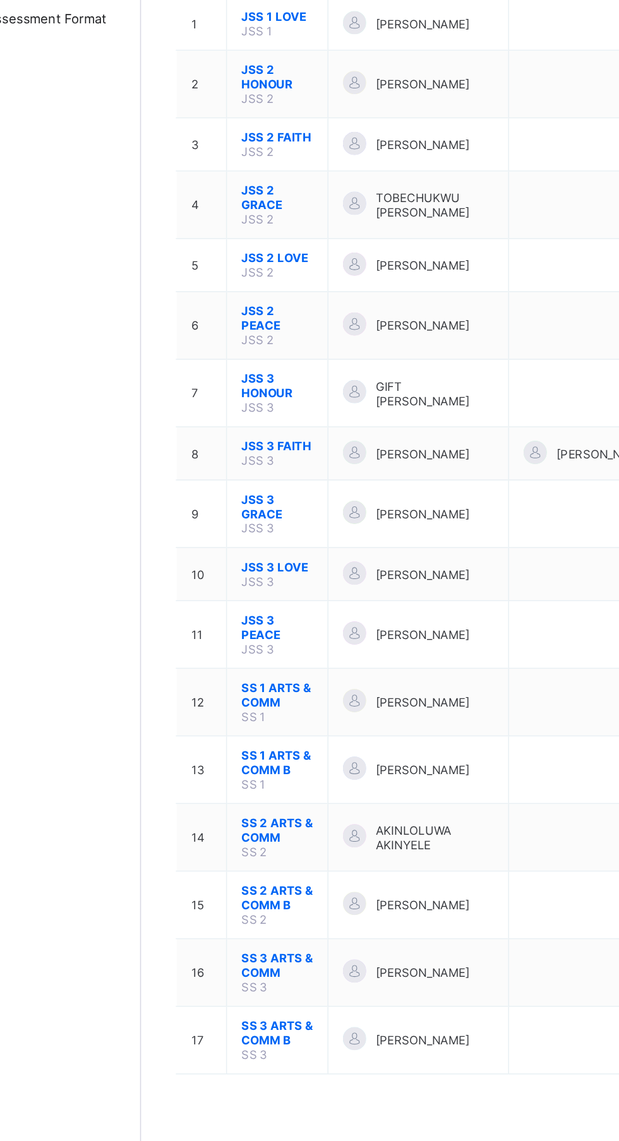
click at [251, 746] on td "SS 2 ARTS & COMM SS 2" at bounding box center [241, 737] width 66 height 44
click at [244, 723] on span "SS 2 ARTS & COMM" at bounding box center [240, 732] width 47 height 19
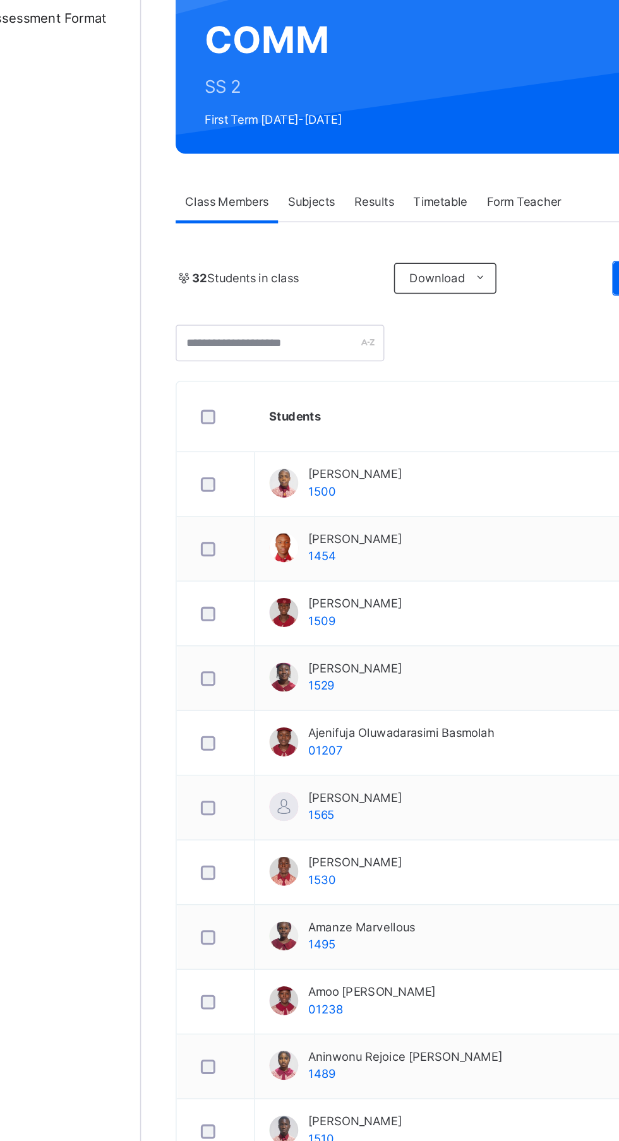
click at [269, 312] on div "Subjects" at bounding box center [263, 321] width 44 height 25
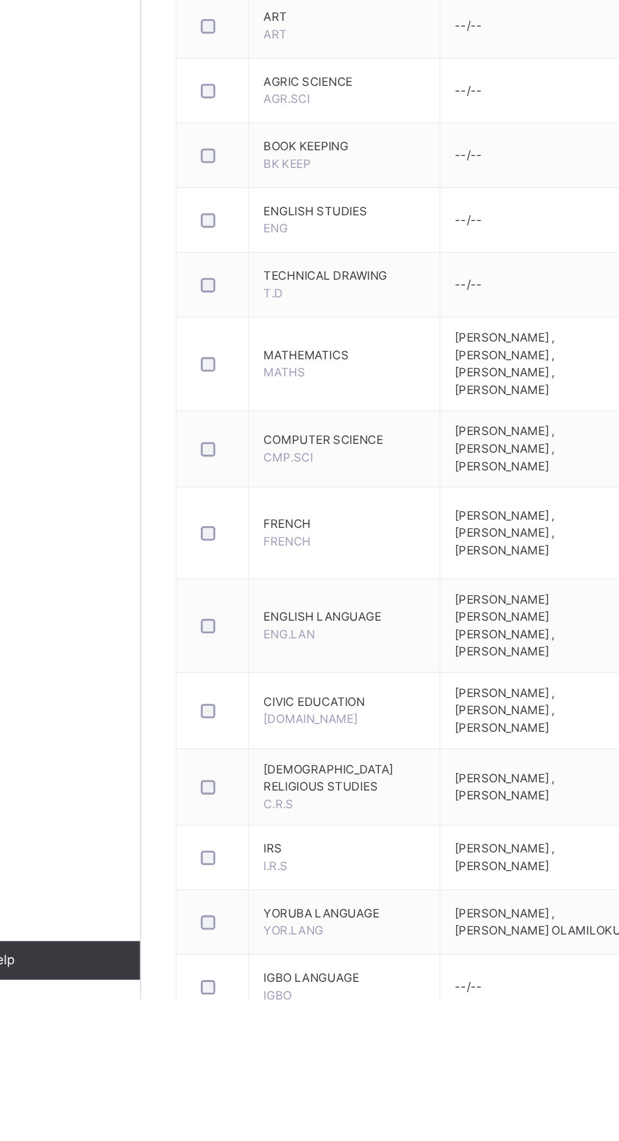
click at [253, 829] on span "FRENCH" at bounding box center [284, 829] width 105 height 11
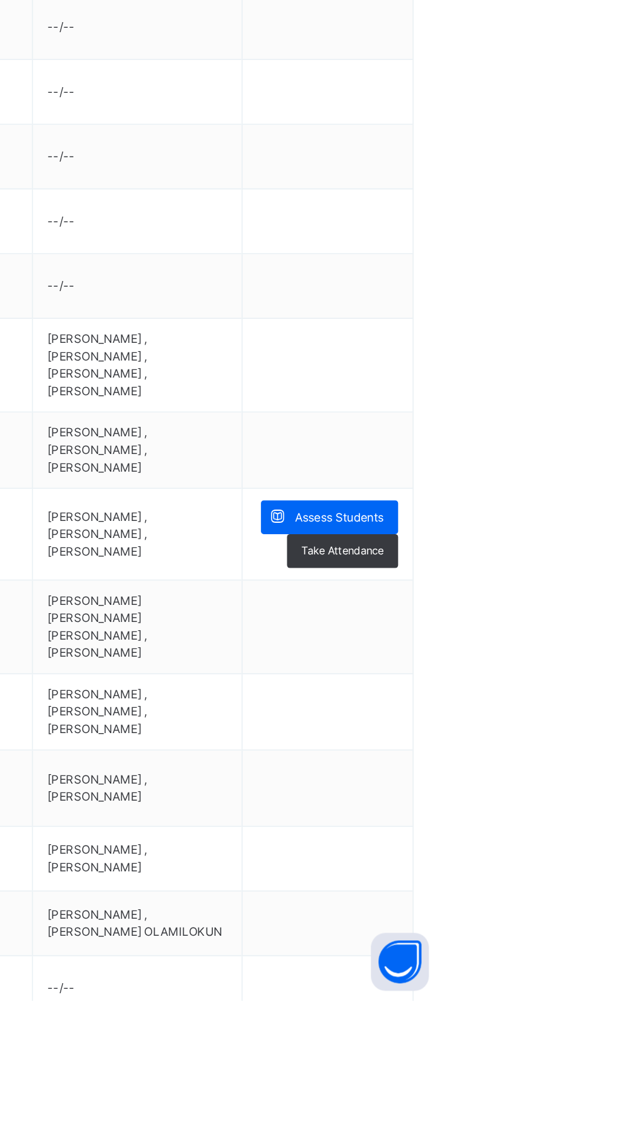
click at [571, 819] on span "Assess Students" at bounding box center [547, 824] width 58 height 11
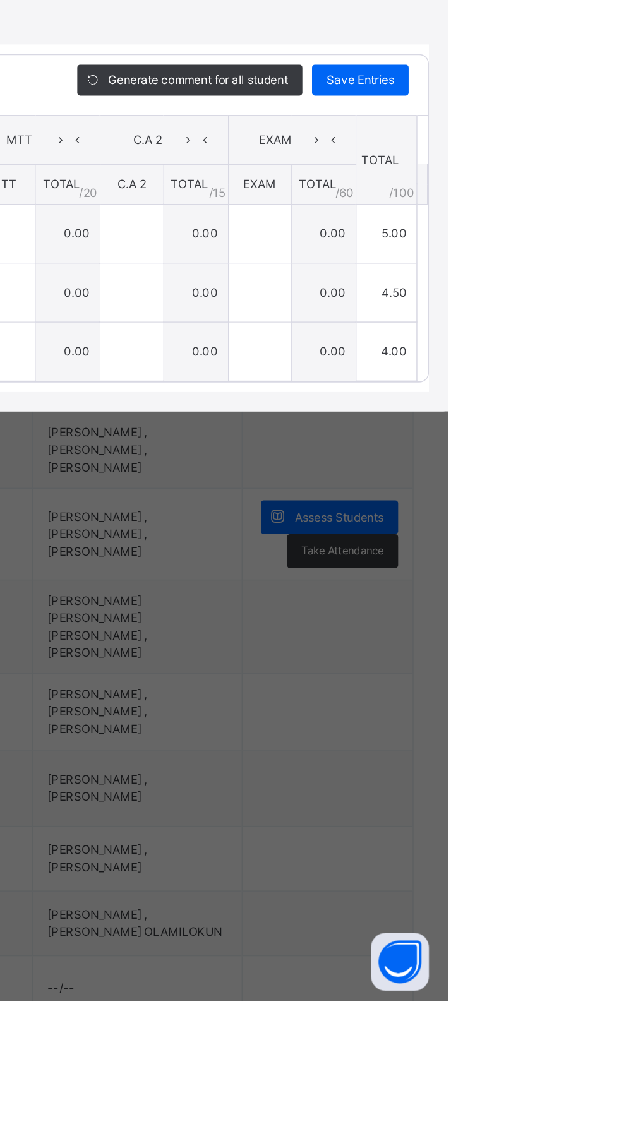
type input "*"
type input "***"
type input "*"
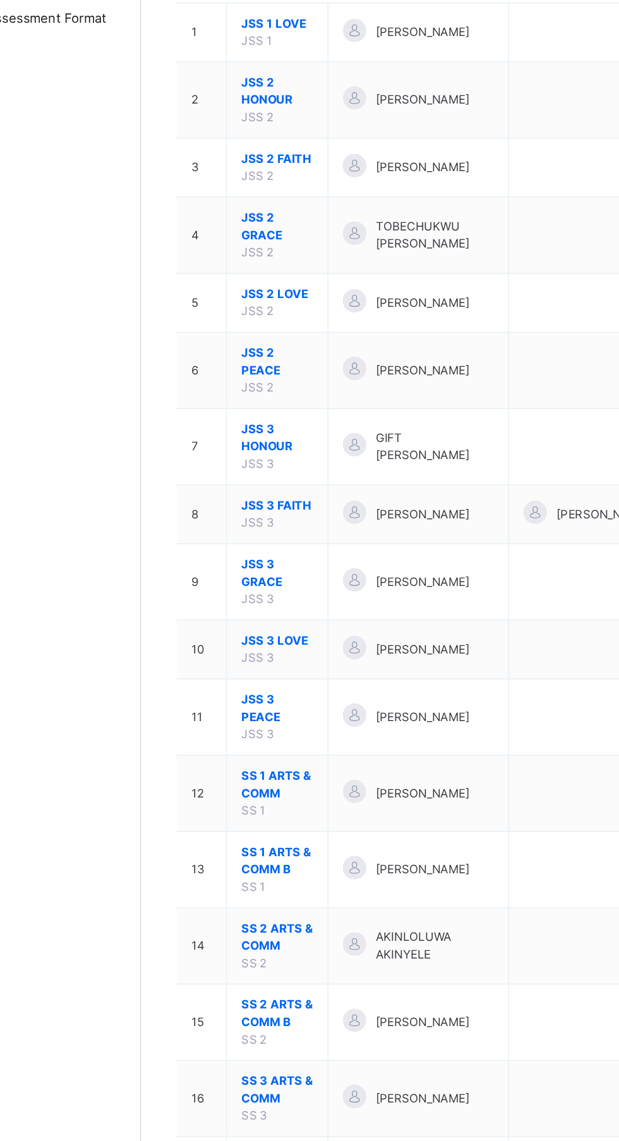
click at [252, 792] on span "SS 2 ARTS & COMM" at bounding box center [240, 802] width 47 height 23
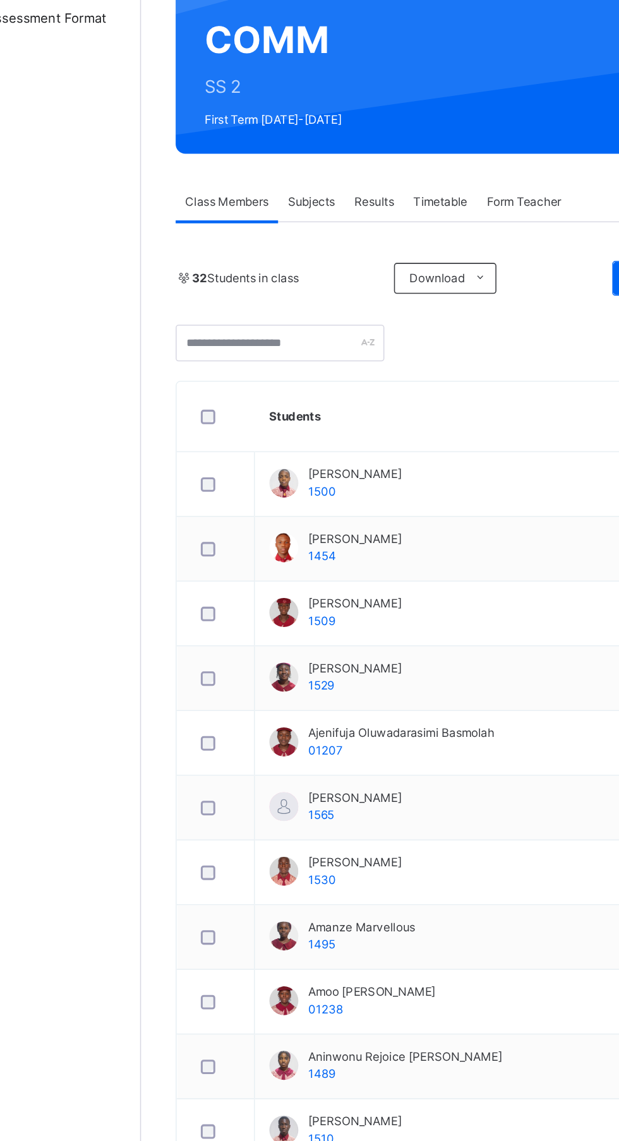
click at [267, 321] on span "Subjects" at bounding box center [262, 321] width 31 height 11
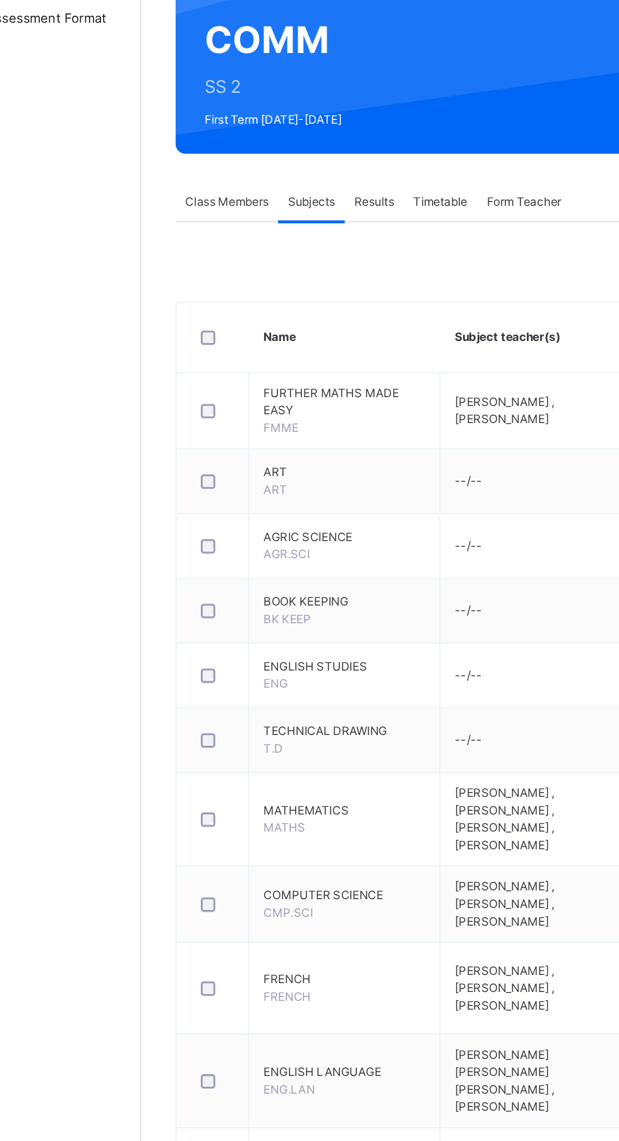
click at [258, 813] on td "FRENCH FRENCH" at bounding box center [284, 836] width 125 height 60
click at [249, 818] on td "FRENCH FRENCH" at bounding box center [284, 836] width 125 height 60
click at [250, 818] on td "FRENCH FRENCH" at bounding box center [284, 836] width 125 height 60
click at [246, 813] on td "FRENCH FRENCH" at bounding box center [284, 836] width 125 height 60
click at [262, 829] on span "FRENCH" at bounding box center [284, 829] width 105 height 11
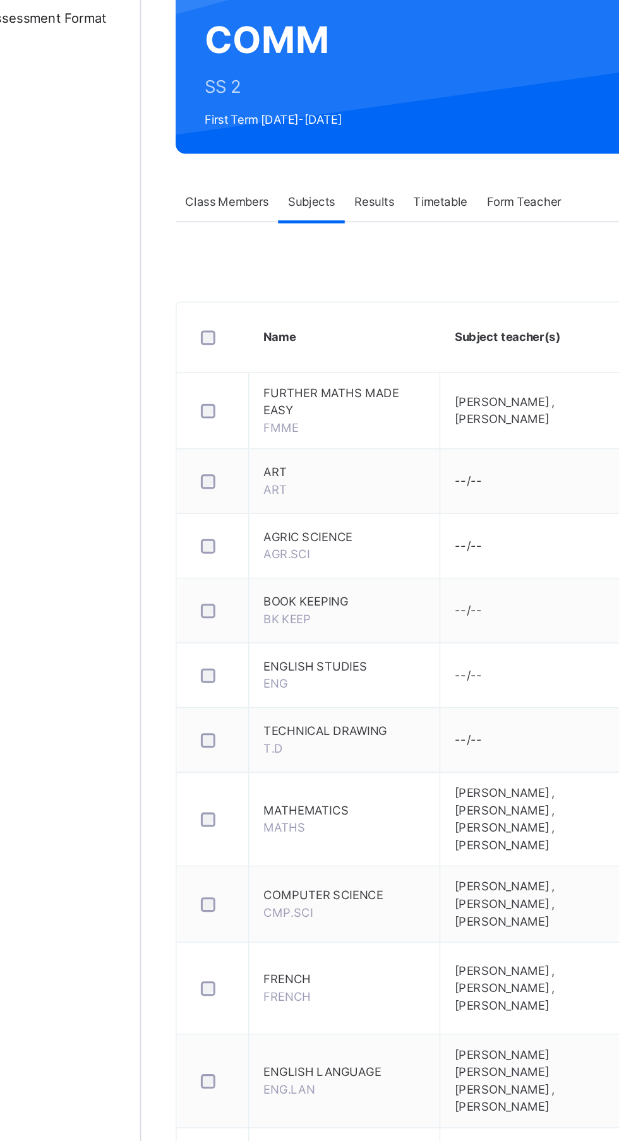
click at [261, 837] on span "FRENCH" at bounding box center [247, 840] width 31 height 9
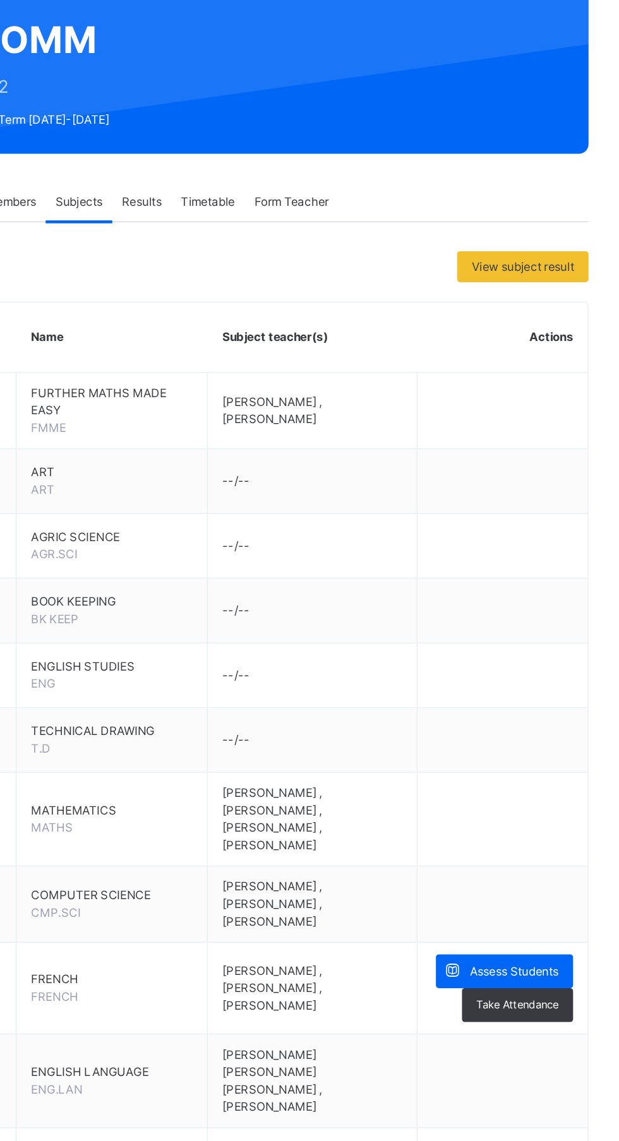
click at [526, 821] on span "Assess Students" at bounding box center [547, 824] width 58 height 11
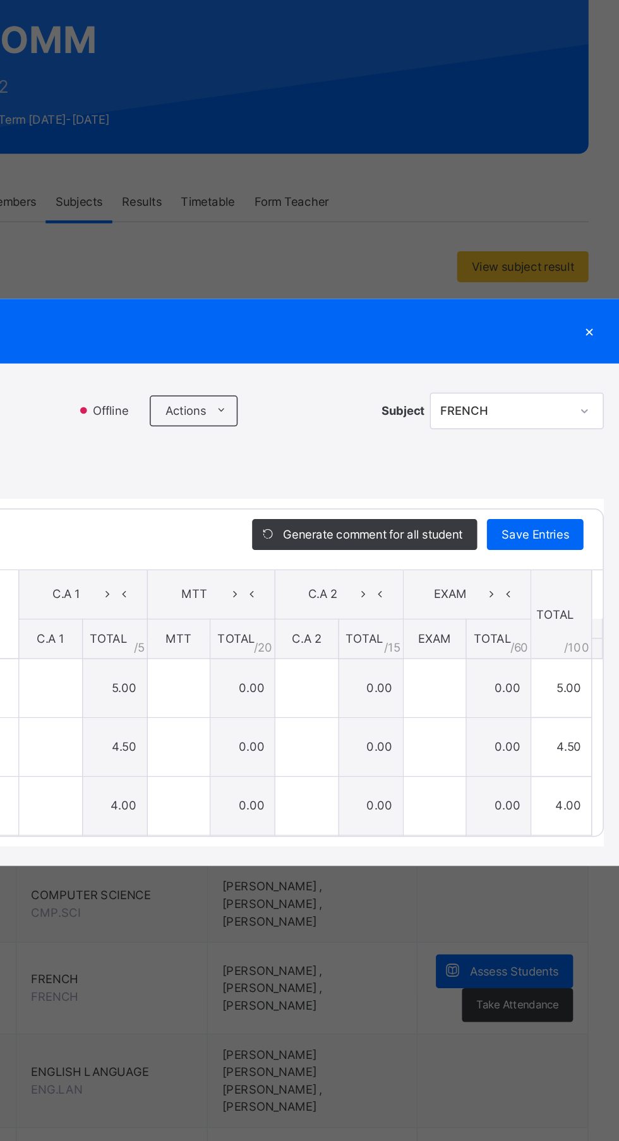
type input "*"
type input "***"
type input "*"
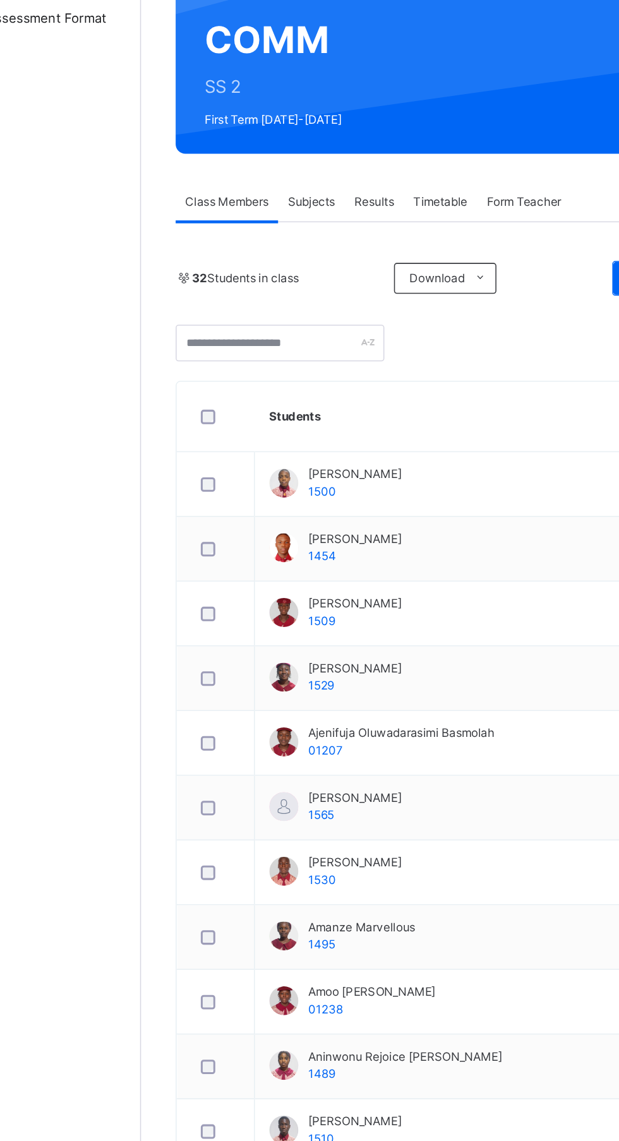
click at [277, 316] on span "Subjects" at bounding box center [262, 321] width 31 height 11
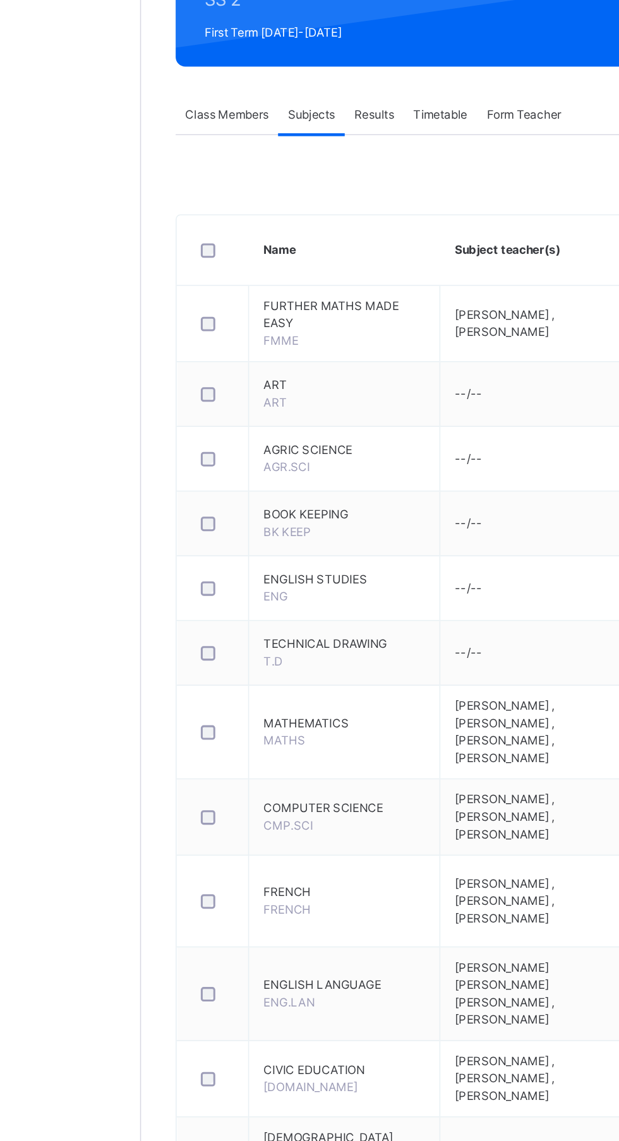
click at [258, 825] on span "FRENCH" at bounding box center [284, 829] width 105 height 11
click at [247, 842] on td "FRENCH FRENCH" at bounding box center [284, 836] width 125 height 60
click at [253, 836] on span "FRENCH" at bounding box center [247, 840] width 31 height 9
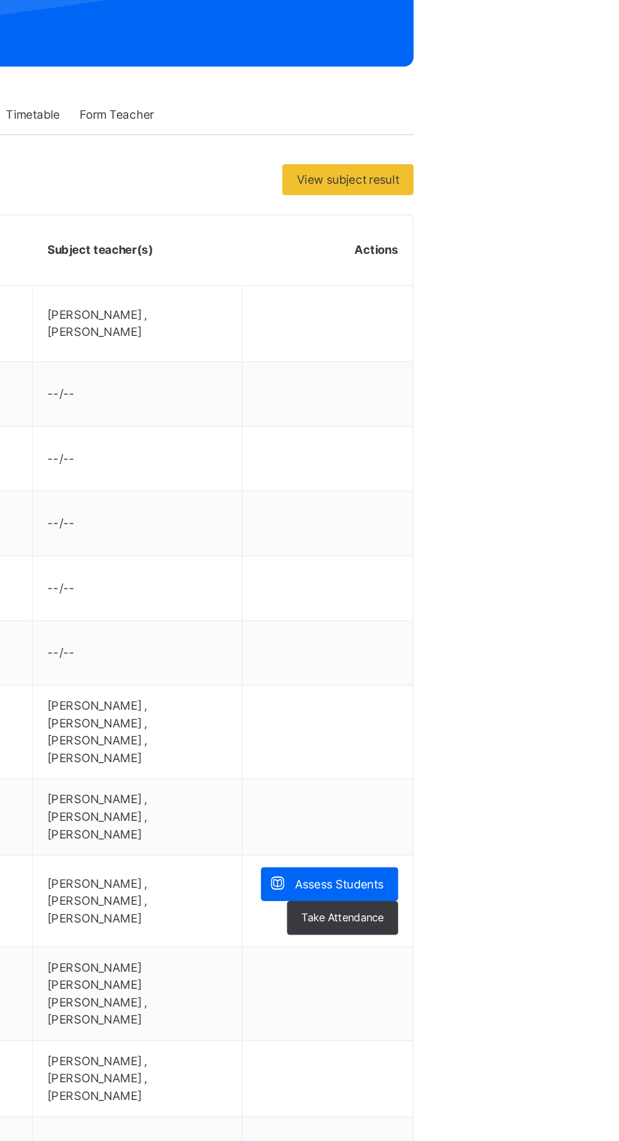
click at [562, 821] on span "Assess Students" at bounding box center [547, 824] width 58 height 11
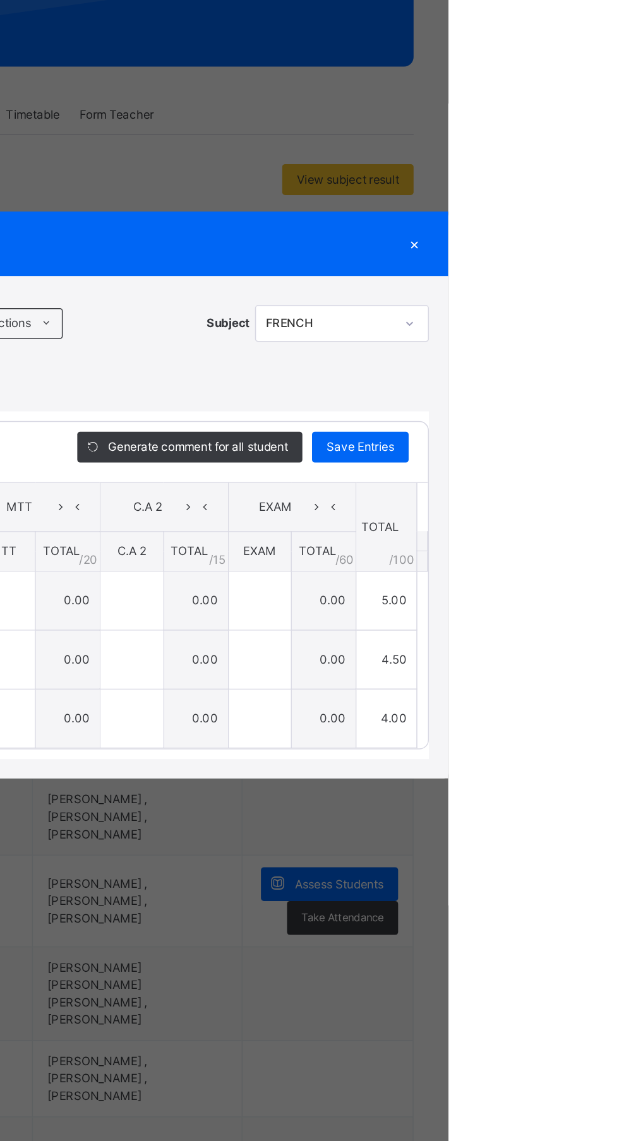
type input "*"
type input "***"
type input "*"
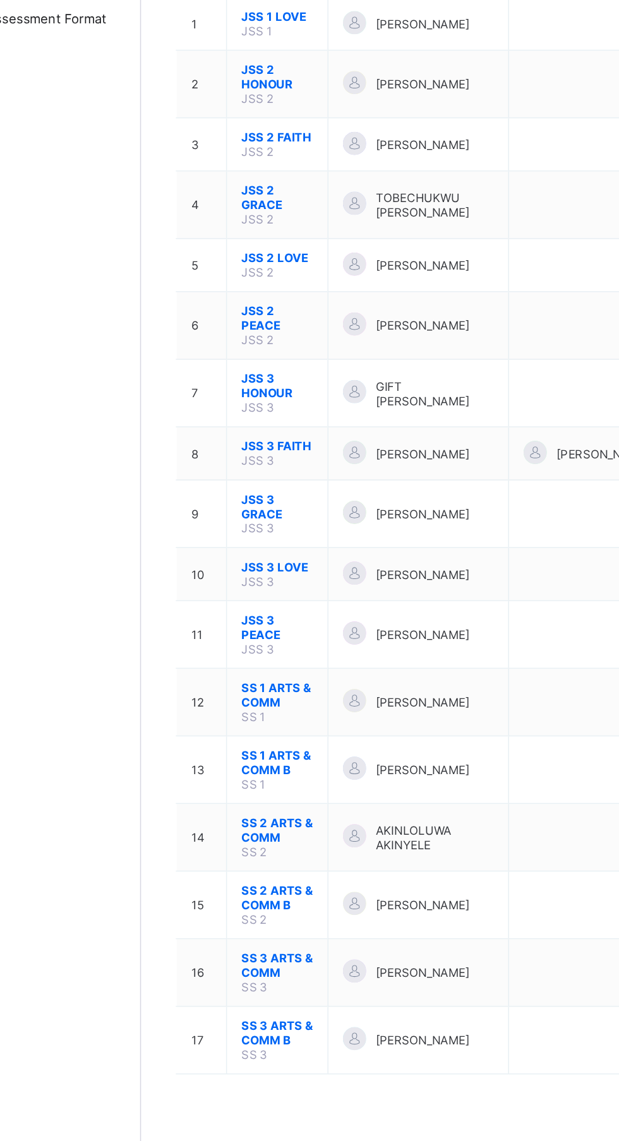
click at [254, 723] on span "SS 2 ARTS & COMM" at bounding box center [240, 732] width 47 height 19
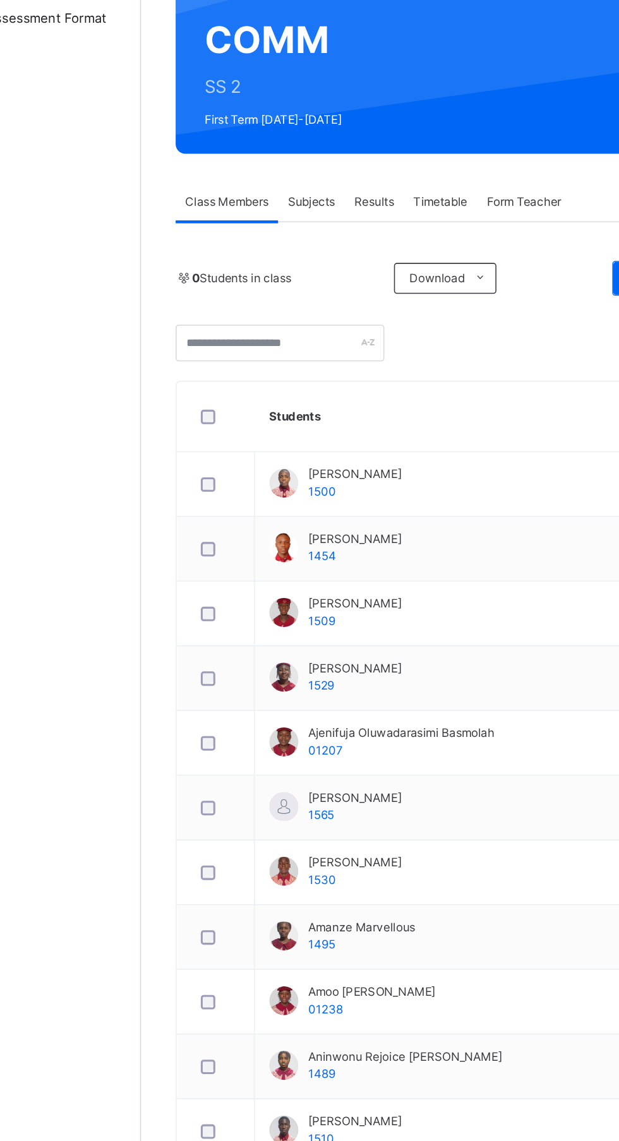
click at [270, 318] on span "Subjects" at bounding box center [262, 321] width 31 height 11
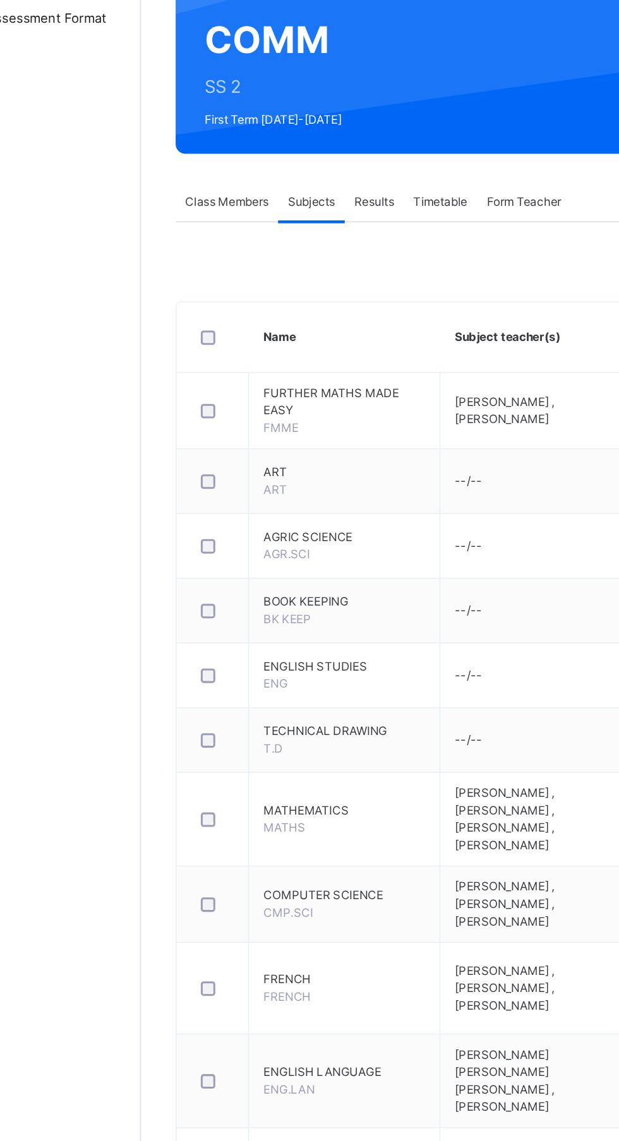
click at [262, 826] on span "FRENCH" at bounding box center [284, 829] width 105 height 11
click at [275, 833] on td "FRENCH FRENCH" at bounding box center [284, 836] width 125 height 60
click at [255, 840] on span "FRENCH" at bounding box center [247, 840] width 31 height 9
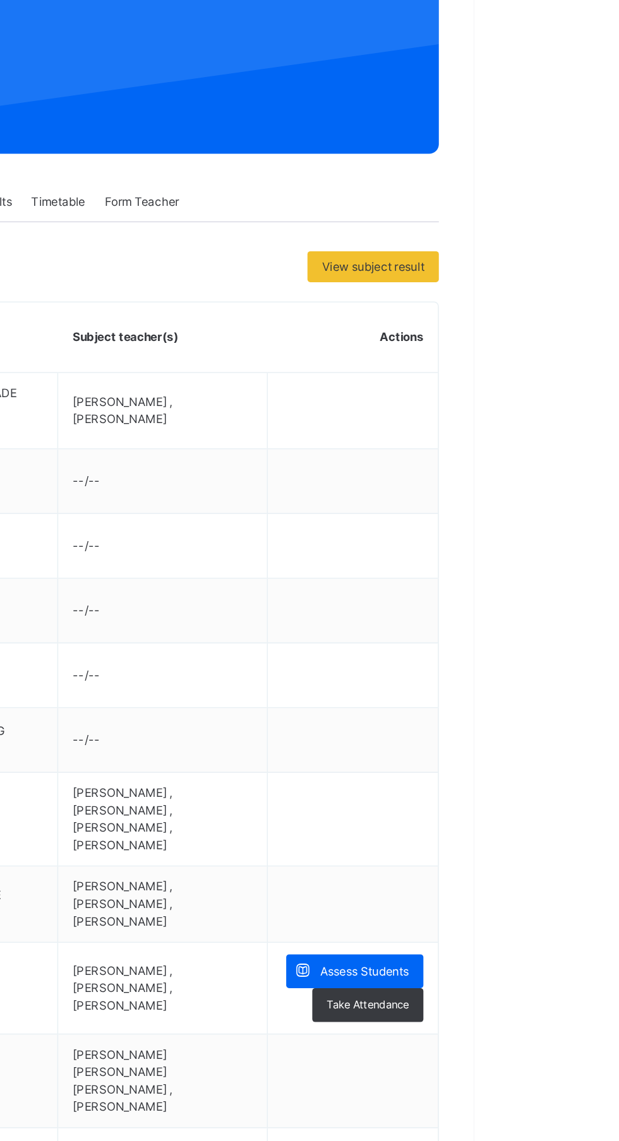
click at [565, 821] on span "Assess Students" at bounding box center [547, 824] width 58 height 11
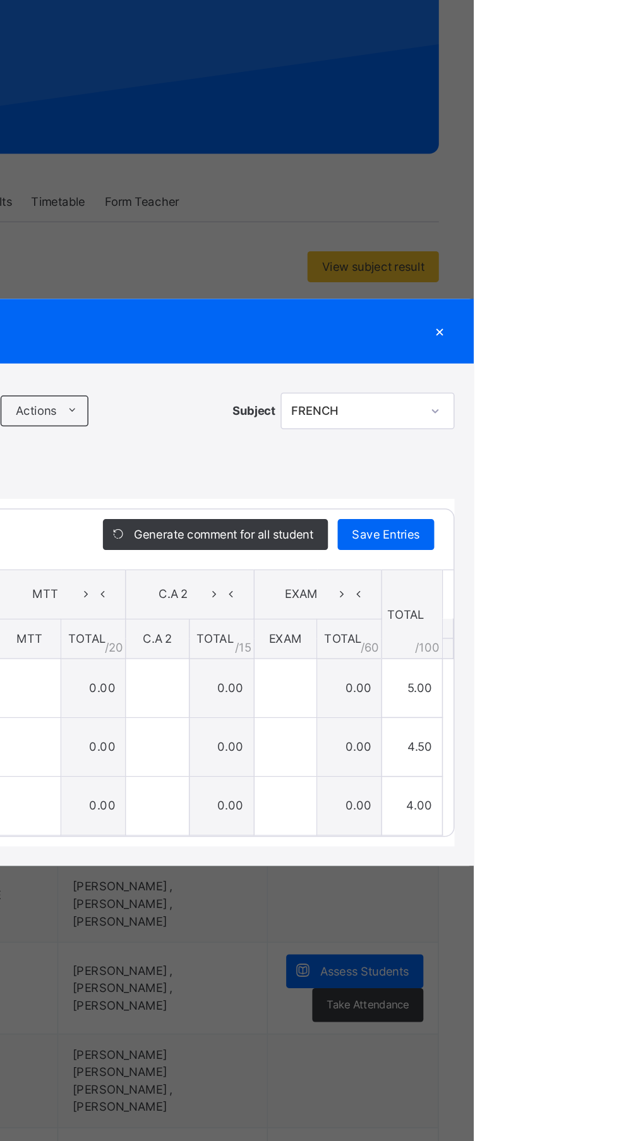
type input "*"
type input "***"
type input "*"
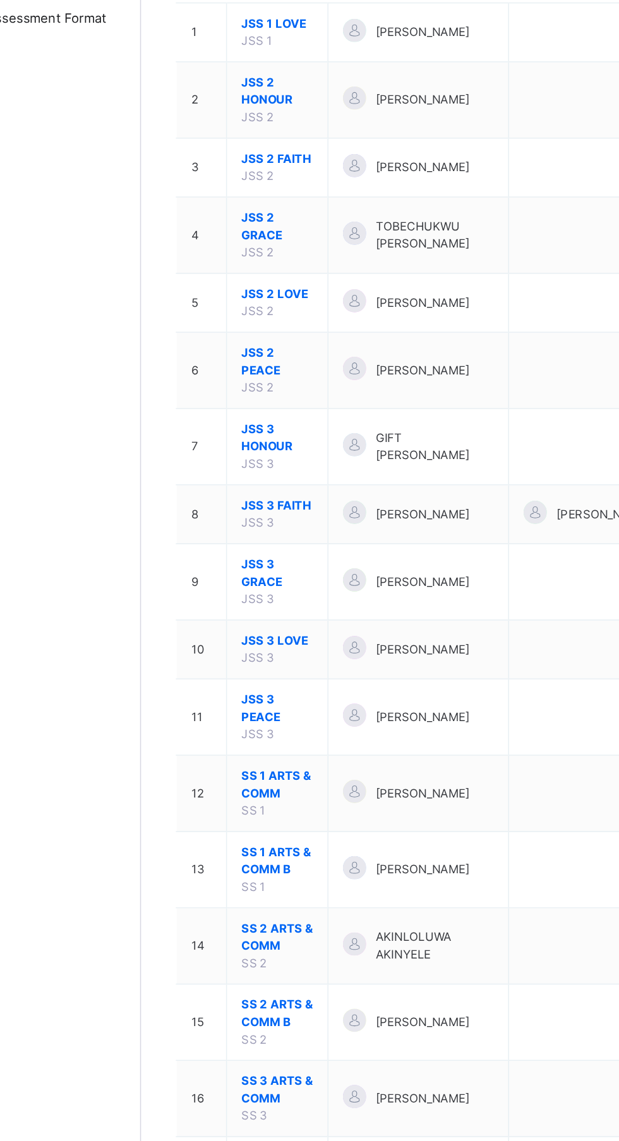
click at [250, 861] on span "SS 2 ARTS & COMM B" at bounding box center [240, 852] width 47 height 23
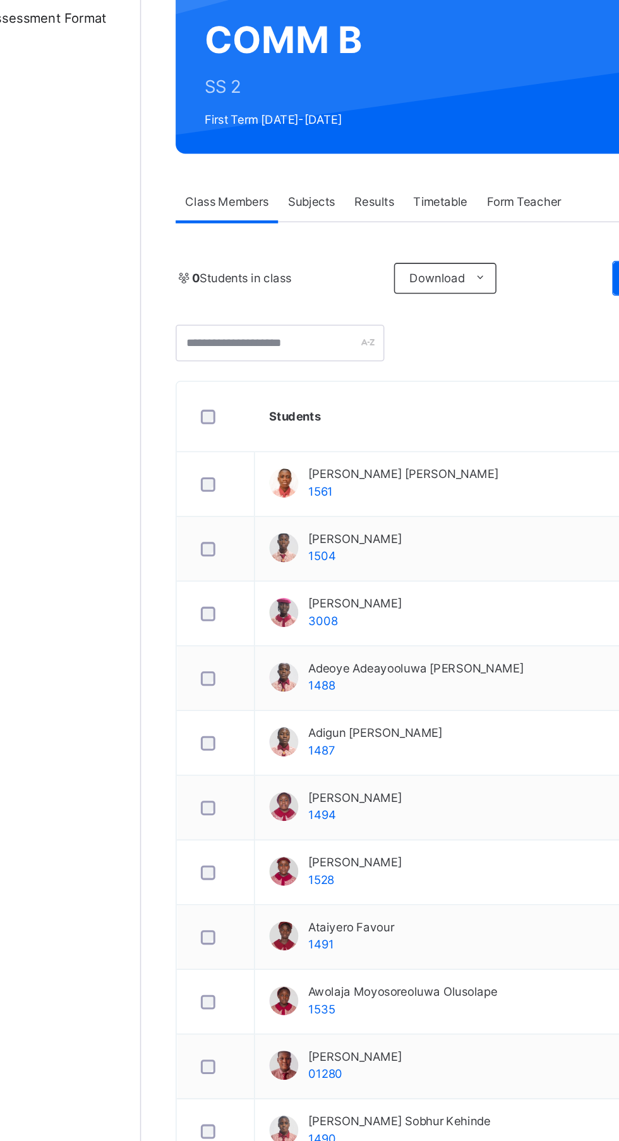
click at [274, 317] on span "Subjects" at bounding box center [262, 321] width 31 height 11
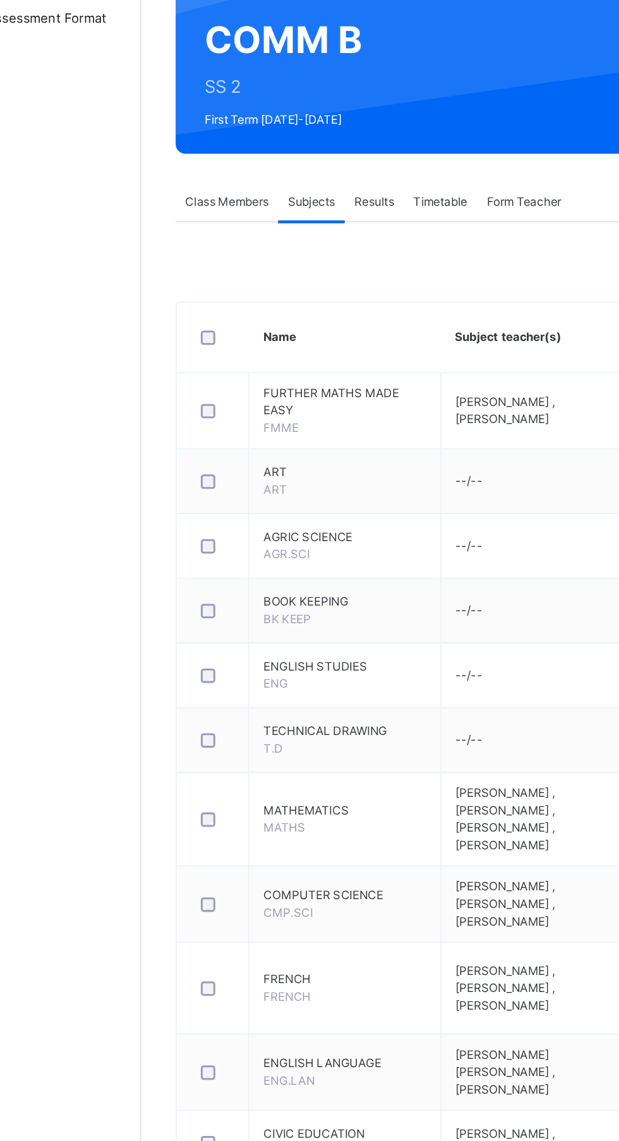
click at [272, 826] on span "FRENCH" at bounding box center [285, 829] width 106 height 11
click at [244, 838] on span "FRENCH" at bounding box center [247, 840] width 31 height 9
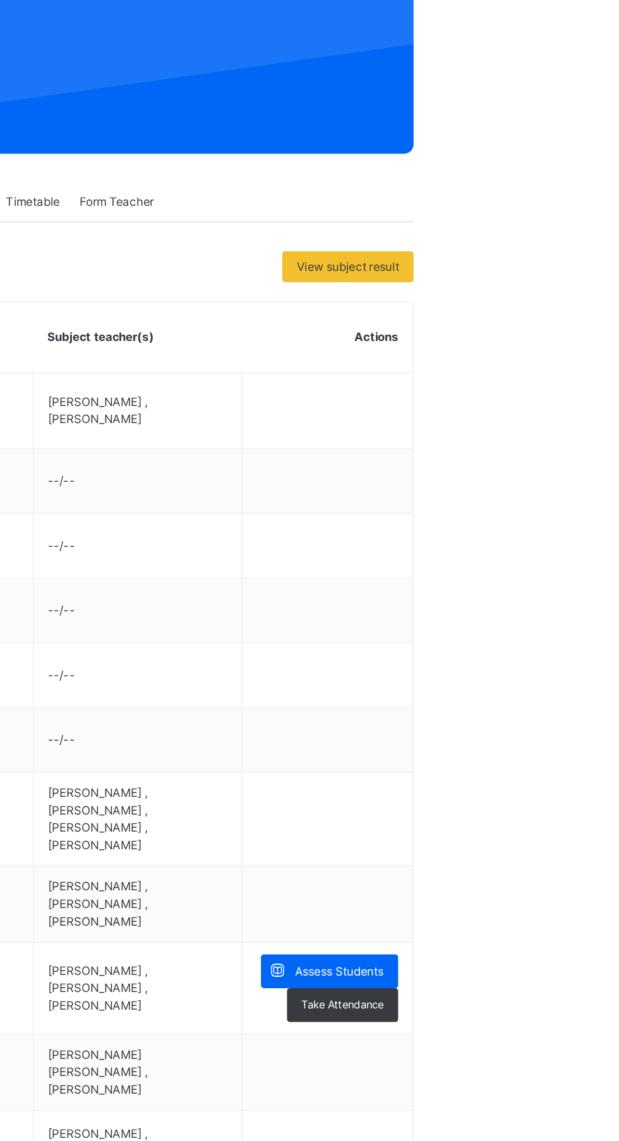
click at [563, 821] on span "Assess Students" at bounding box center [547, 824] width 58 height 11
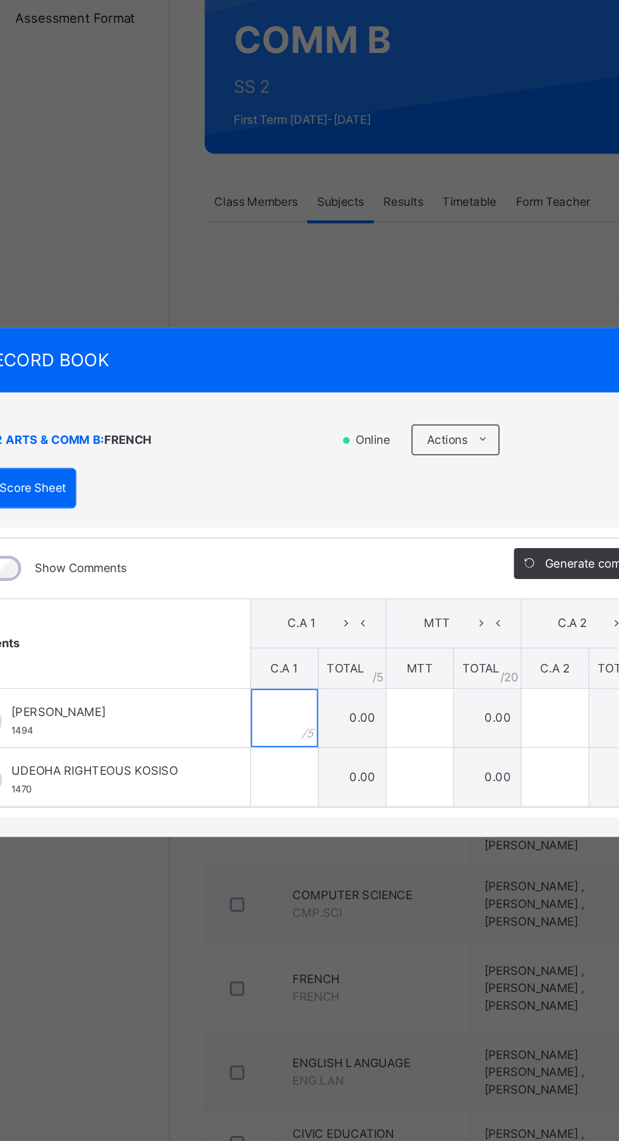
click at [248, 678] on input "text" at bounding box center [226, 659] width 44 height 38
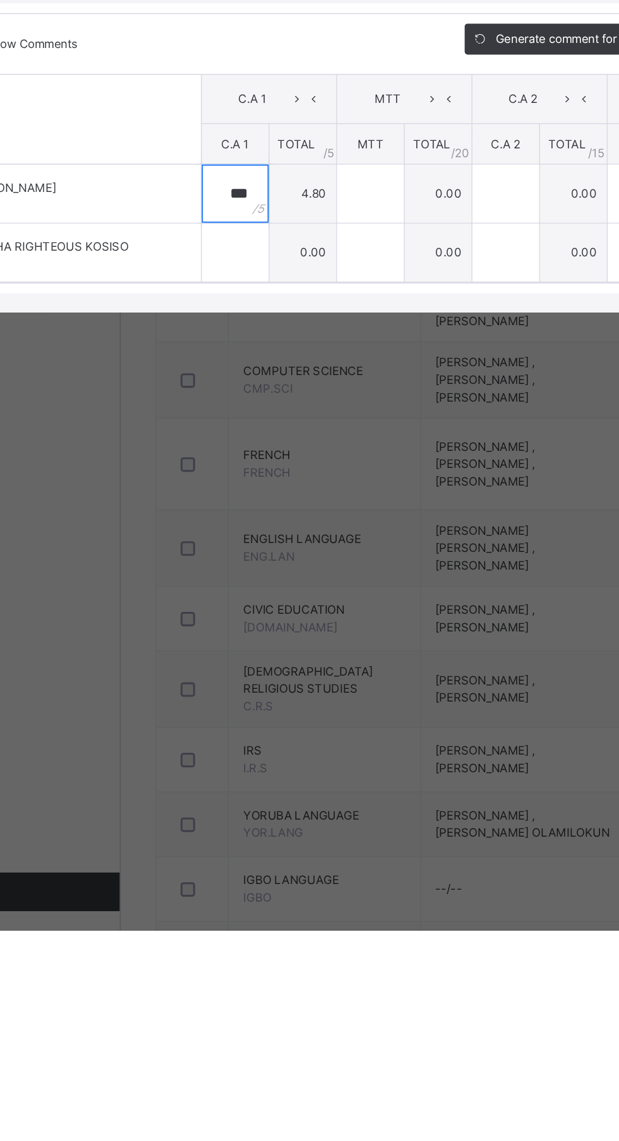
type input "***"
click at [248, 716] on input "text" at bounding box center [226, 698] width 44 height 38
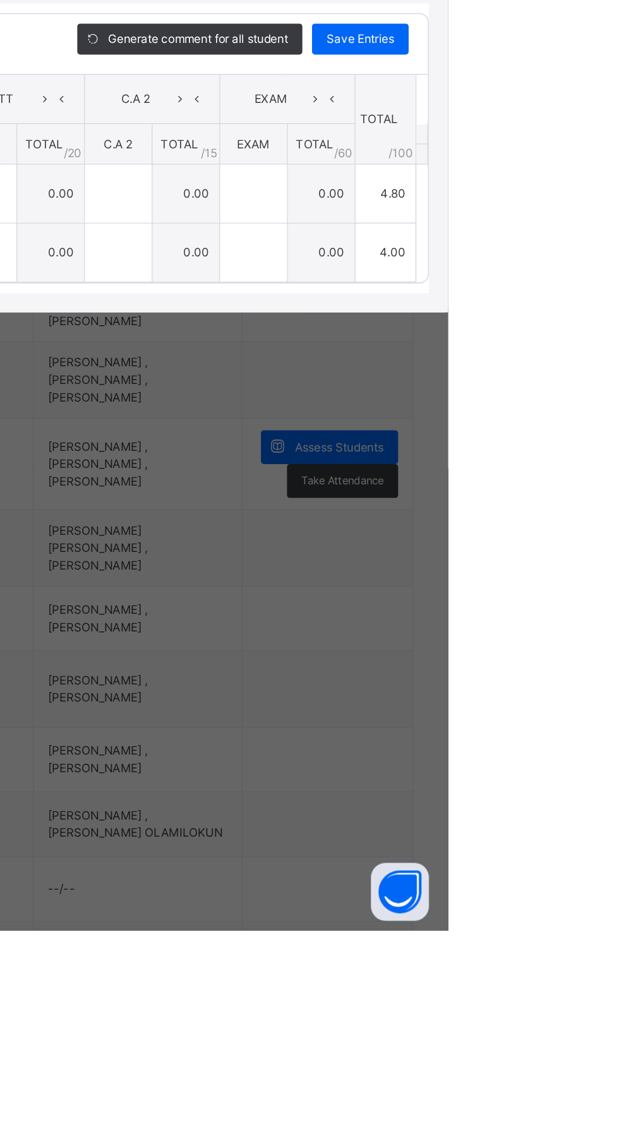
type input "*"
click at [583, 564] on span "Save Entries" at bounding box center [561, 557] width 44 height 11
type input "***"
type input "*"
click at [583, 564] on span "Save Entries" at bounding box center [561, 557] width 44 height 11
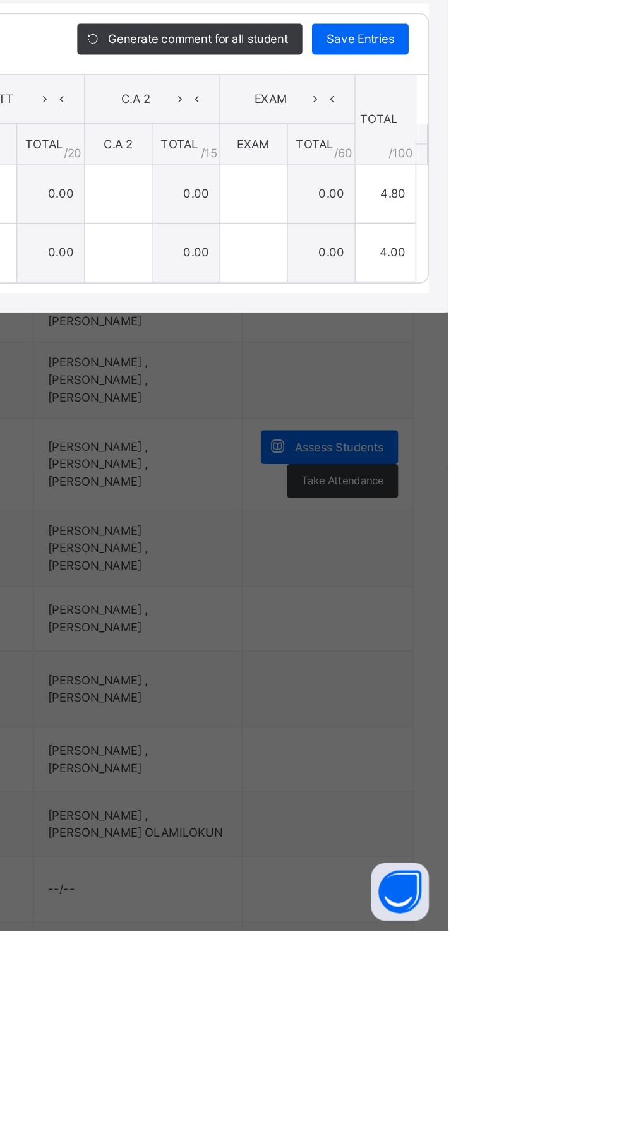
type input "***"
type input "*"
